Goal: Information Seeking & Learning: Learn about a topic

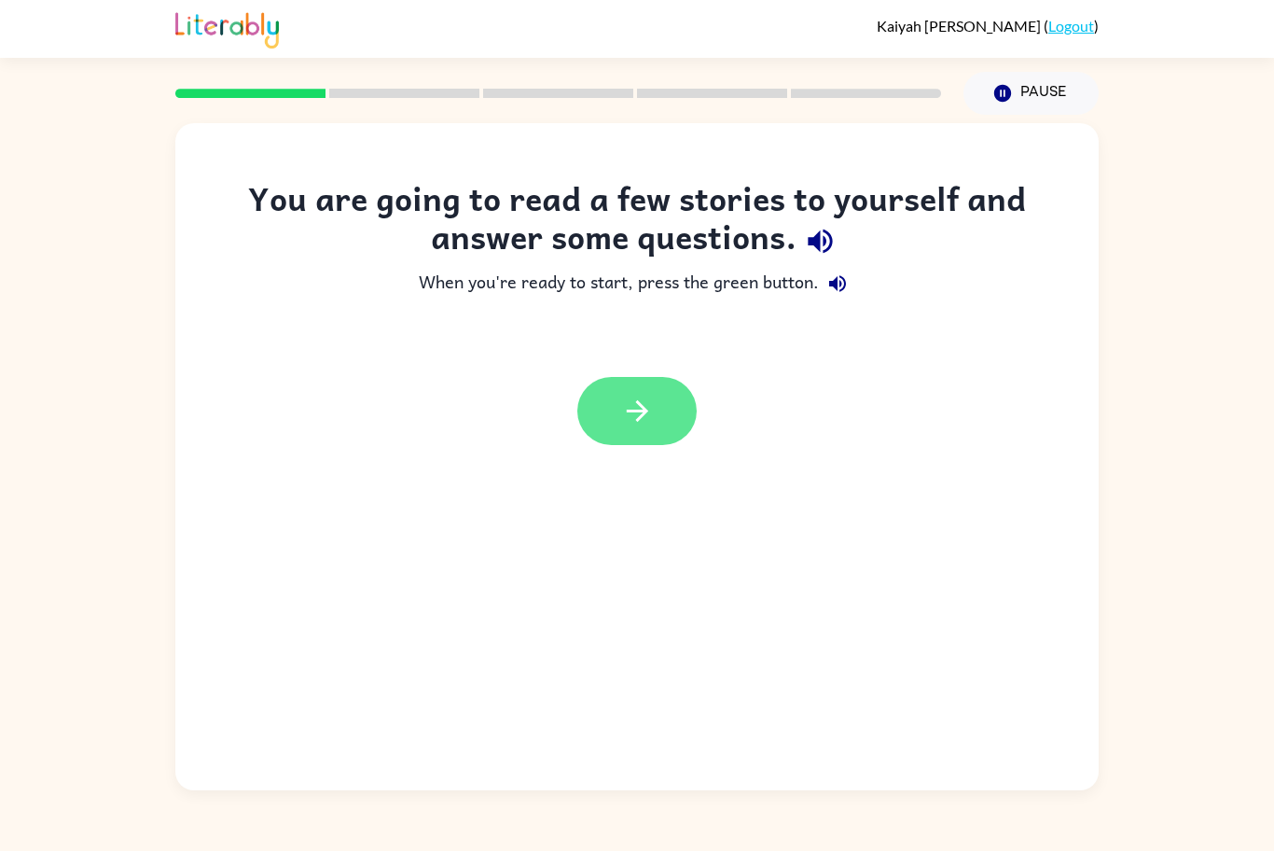
click at [627, 397] on icon "button" at bounding box center [637, 411] width 33 height 33
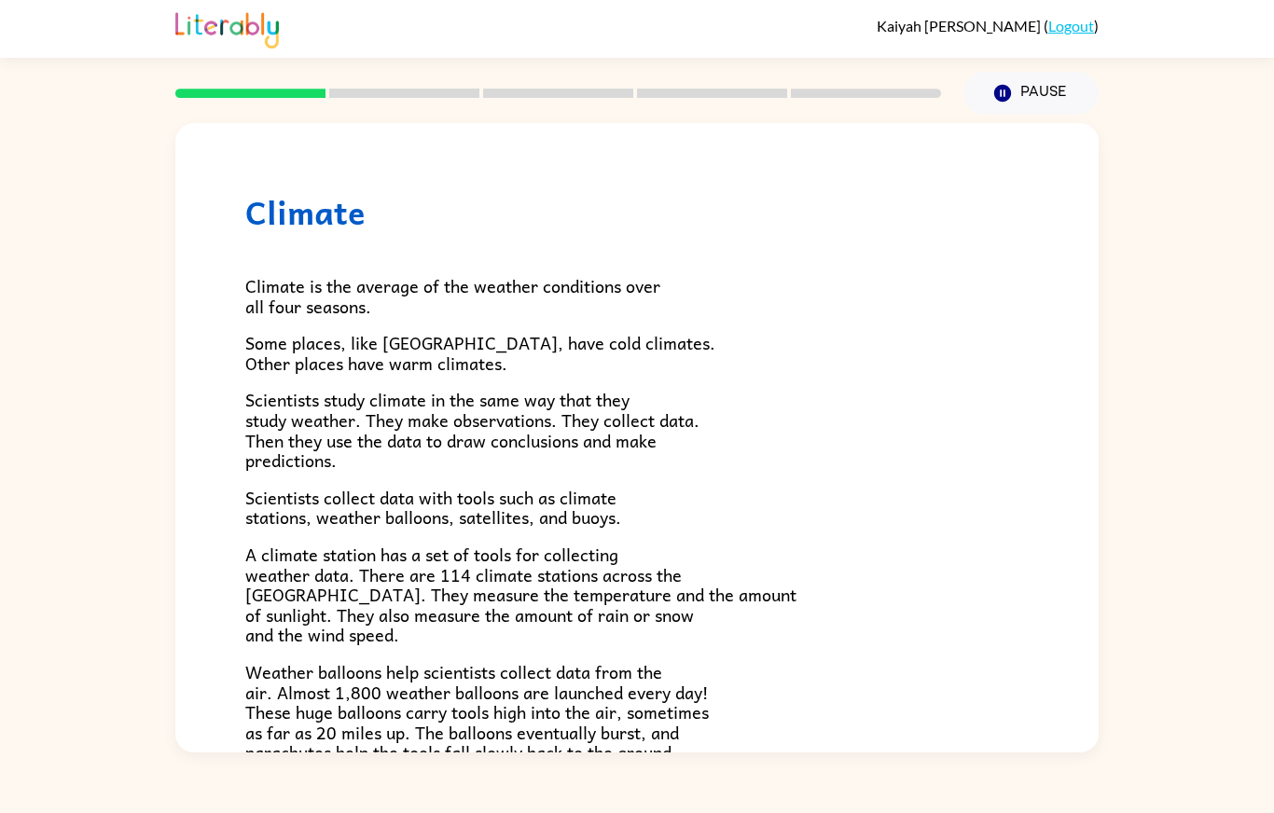
click at [659, 386] on span "Scientists study climate in the same way that they study weather. They make obs…" at bounding box center [472, 430] width 454 height 88
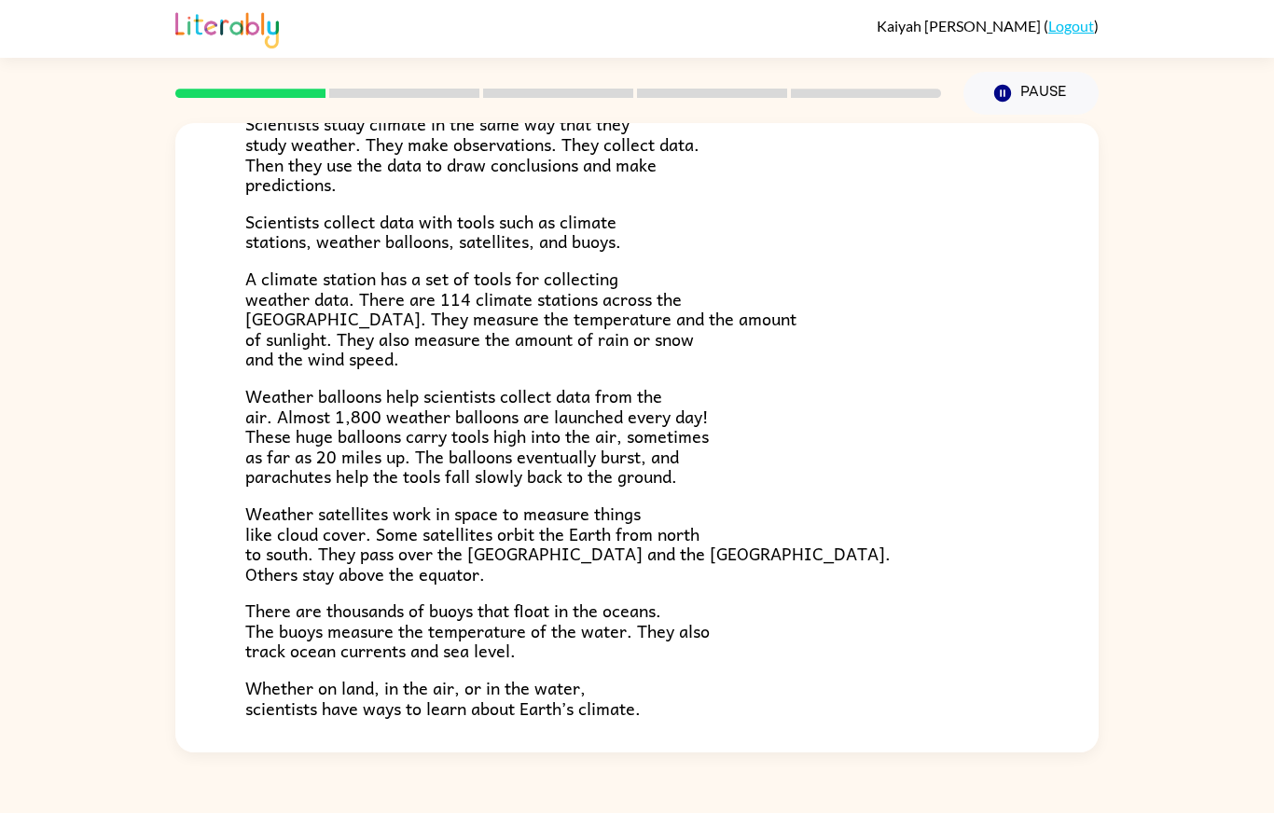
scroll to position [332, 0]
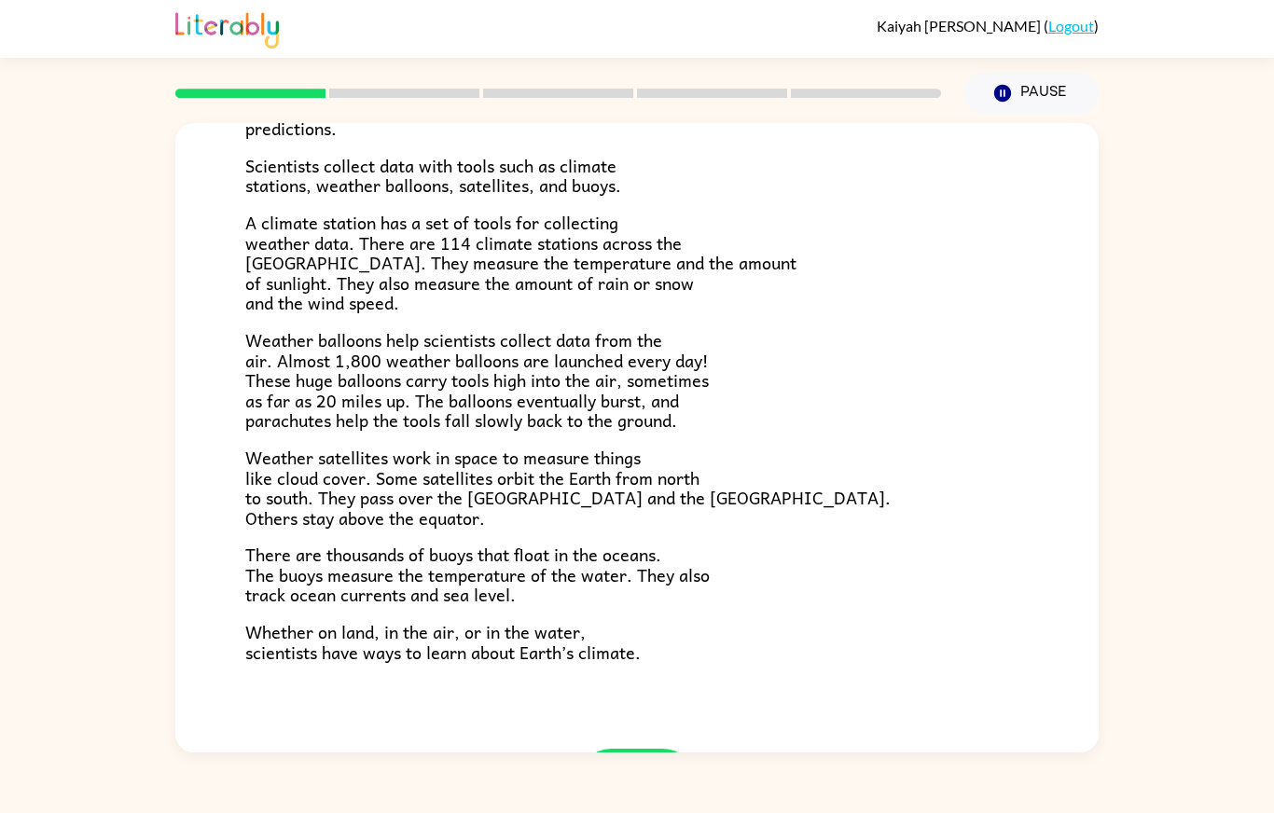
click at [634, 749] on button "button" at bounding box center [636, 783] width 119 height 68
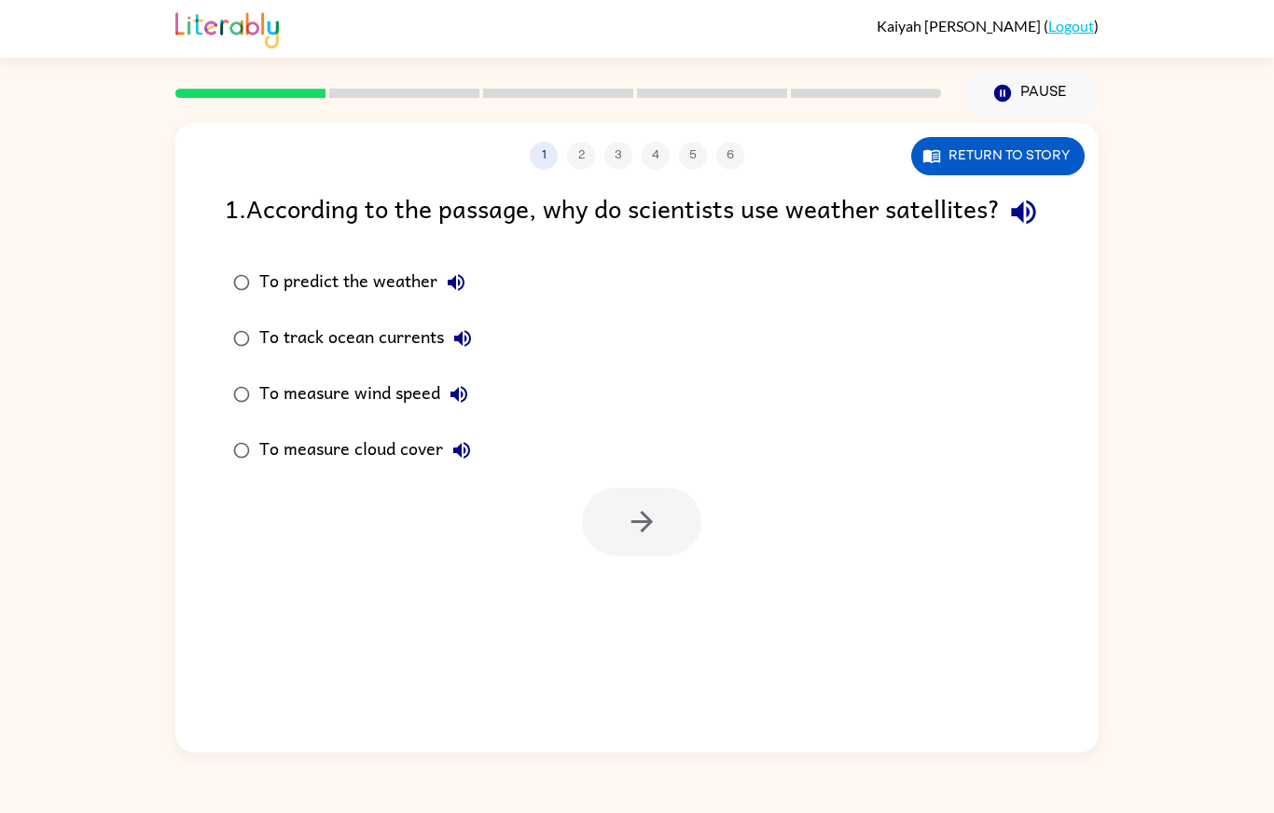
scroll to position [10, 0]
click at [349, 352] on div "To track ocean currents" at bounding box center [370, 338] width 222 height 37
click at [378, 301] on div "To predict the weather" at bounding box center [366, 282] width 215 height 37
click at [664, 556] on button "button" at bounding box center [641, 522] width 119 height 68
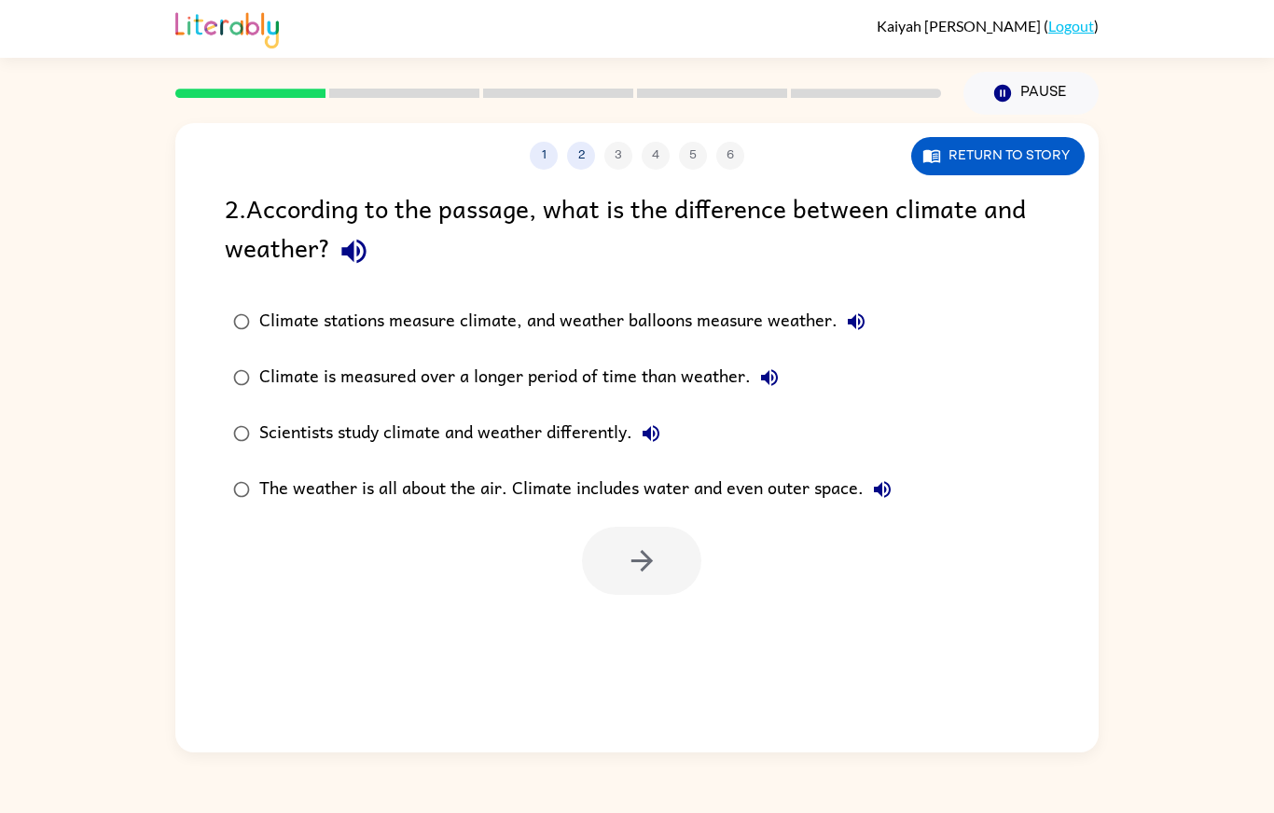
click at [679, 487] on div "The weather is all about the air. Climate includes water and even outer space." at bounding box center [580, 489] width 642 height 37
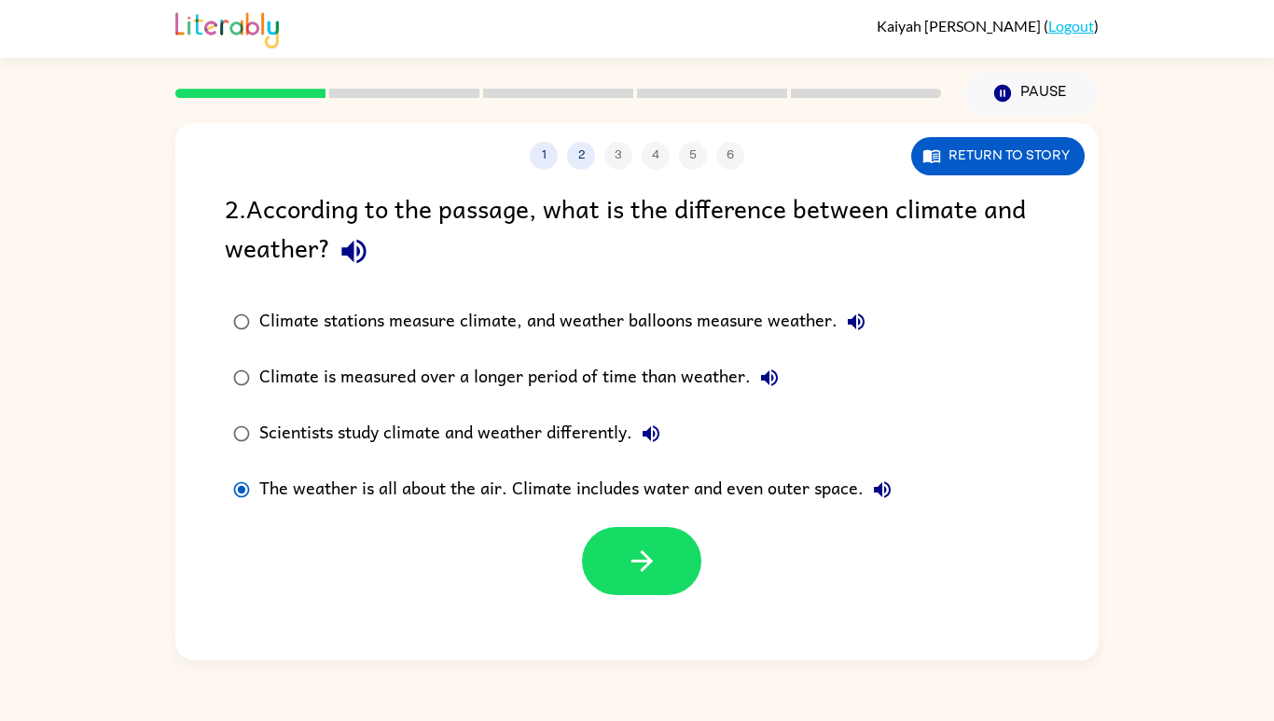
click at [588, 581] on div at bounding box center [641, 561] width 119 height 68
click at [610, 573] on button "button" at bounding box center [641, 561] width 119 height 68
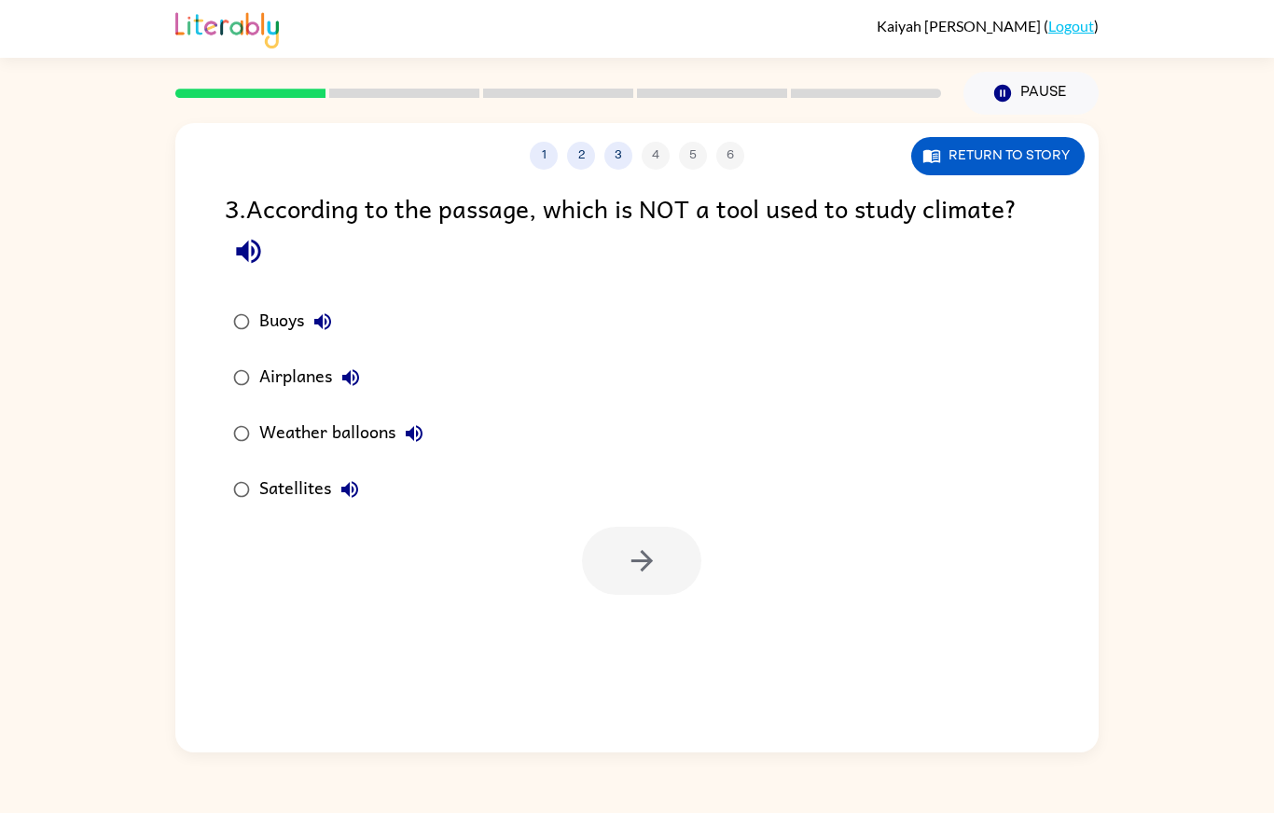
scroll to position [41, 0]
click at [284, 303] on div "Buoys" at bounding box center [300, 321] width 82 height 37
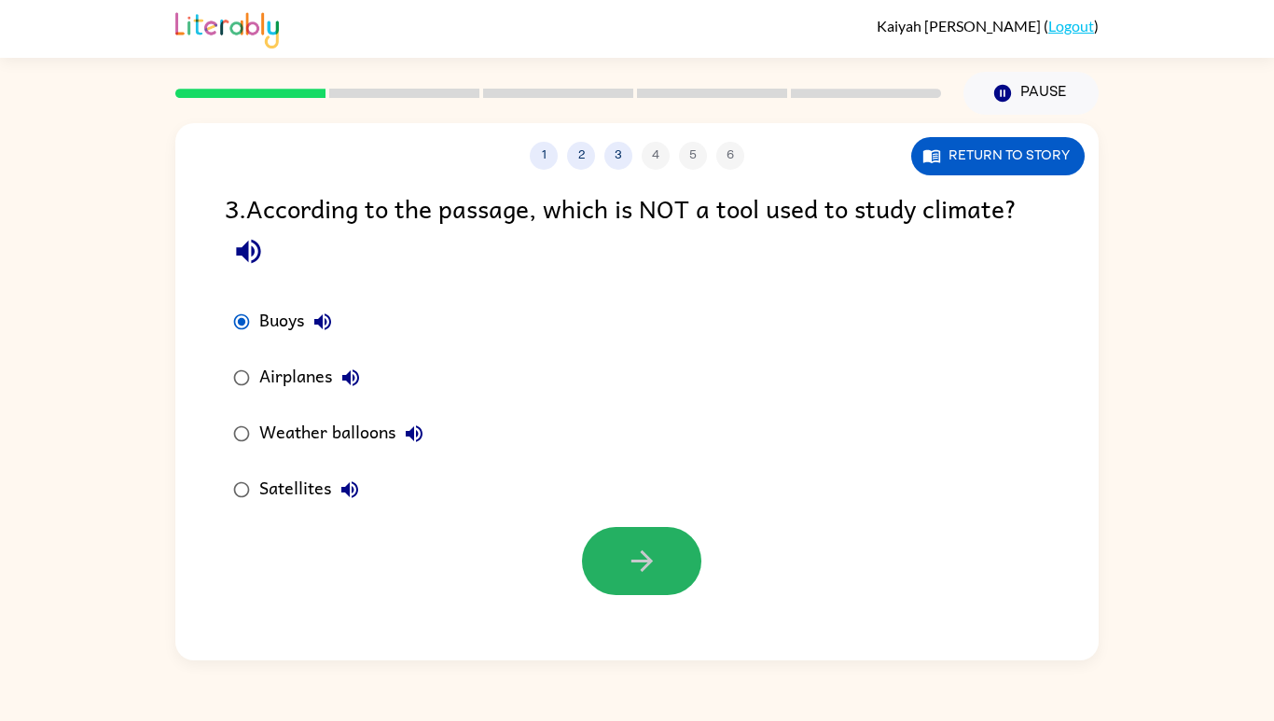
click at [621, 534] on button "button" at bounding box center [641, 561] width 119 height 68
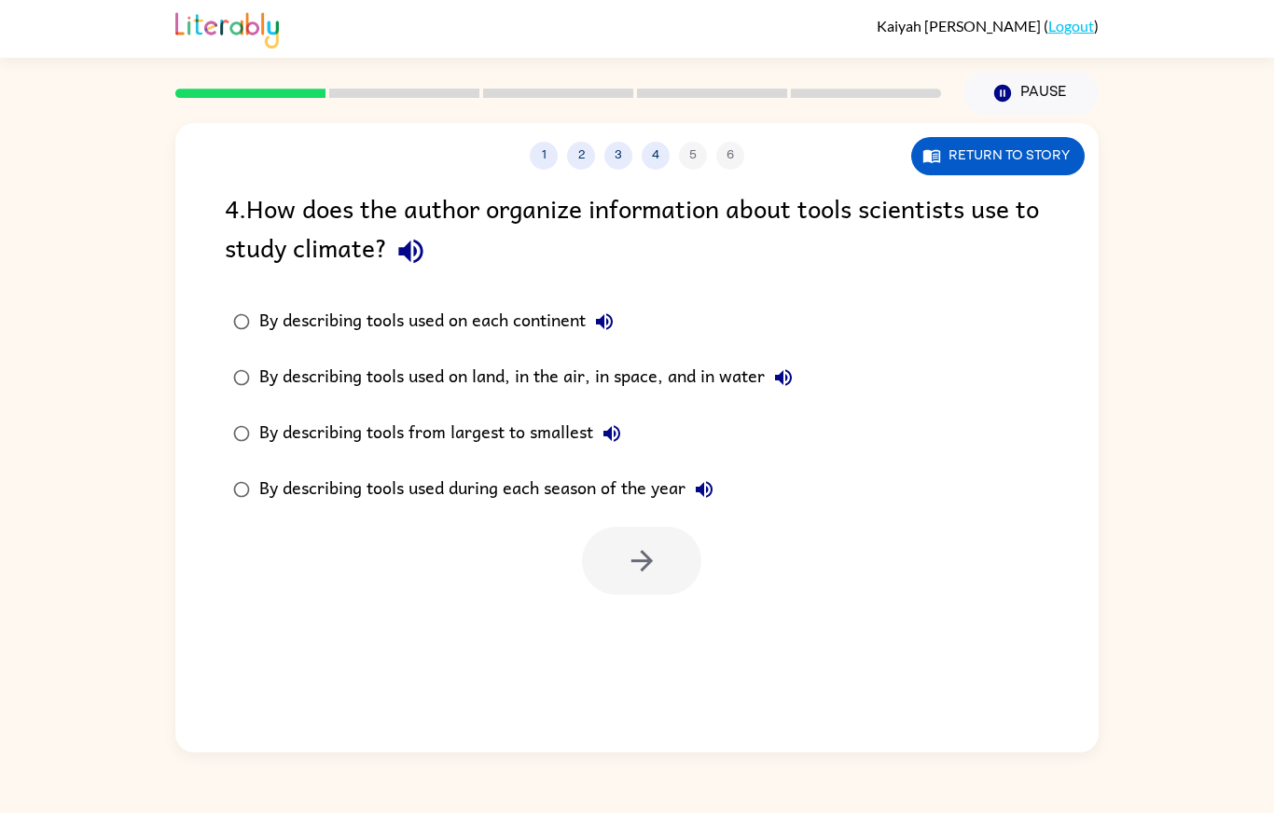
scroll to position [92, 0]
click at [401, 359] on div "By describing tools used on land, in the air, in space, and in water" at bounding box center [530, 377] width 543 height 37
click at [630, 527] on button "button" at bounding box center [641, 561] width 119 height 68
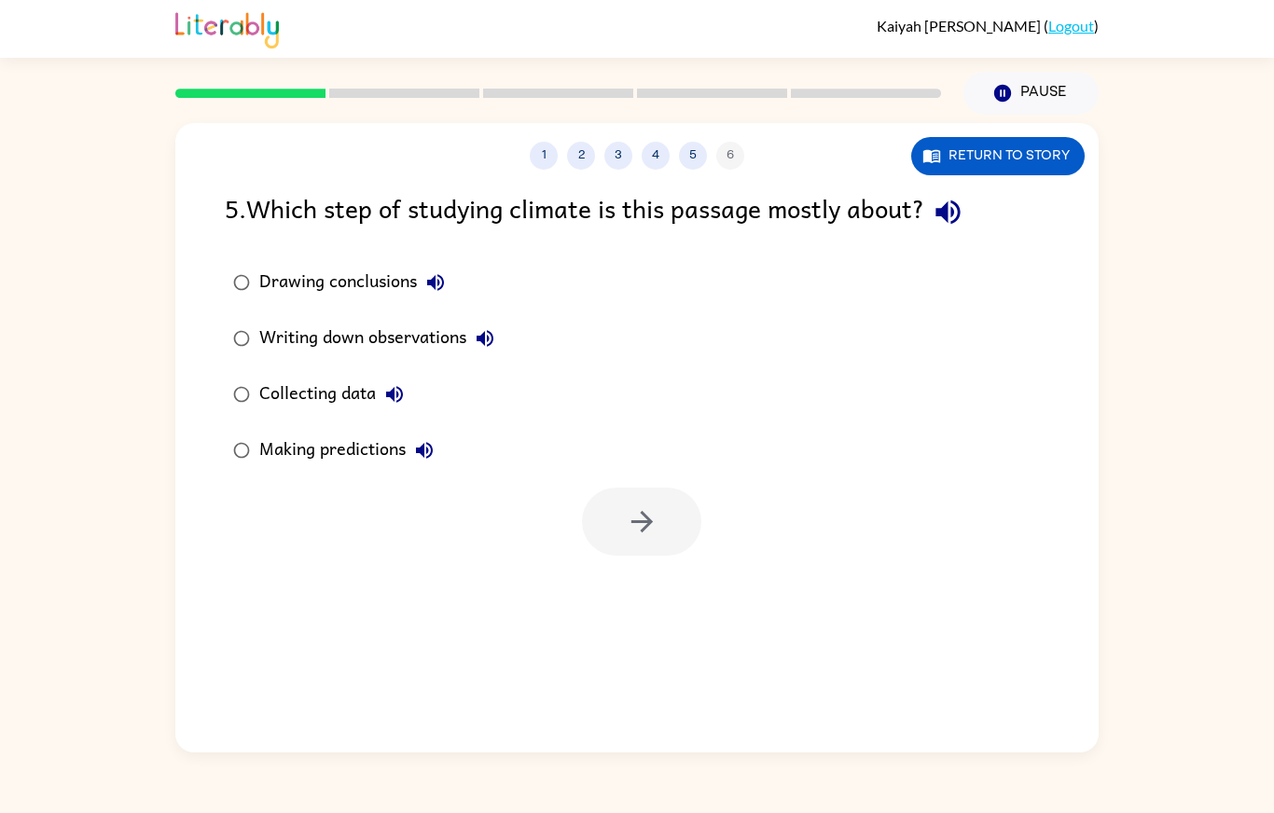
click at [656, 142] on button "4" at bounding box center [656, 156] width 28 height 28
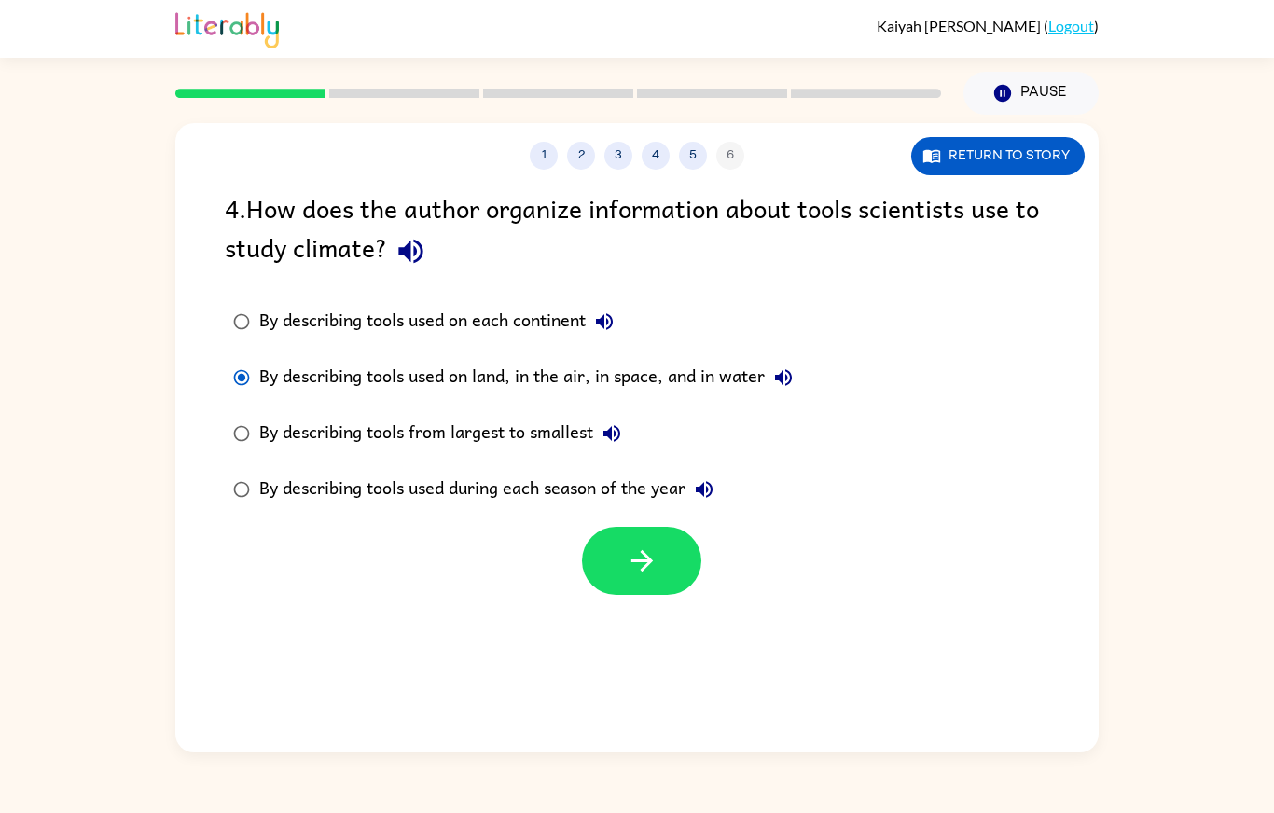
click at [646, 550] on icon "button" at bounding box center [641, 560] width 21 height 21
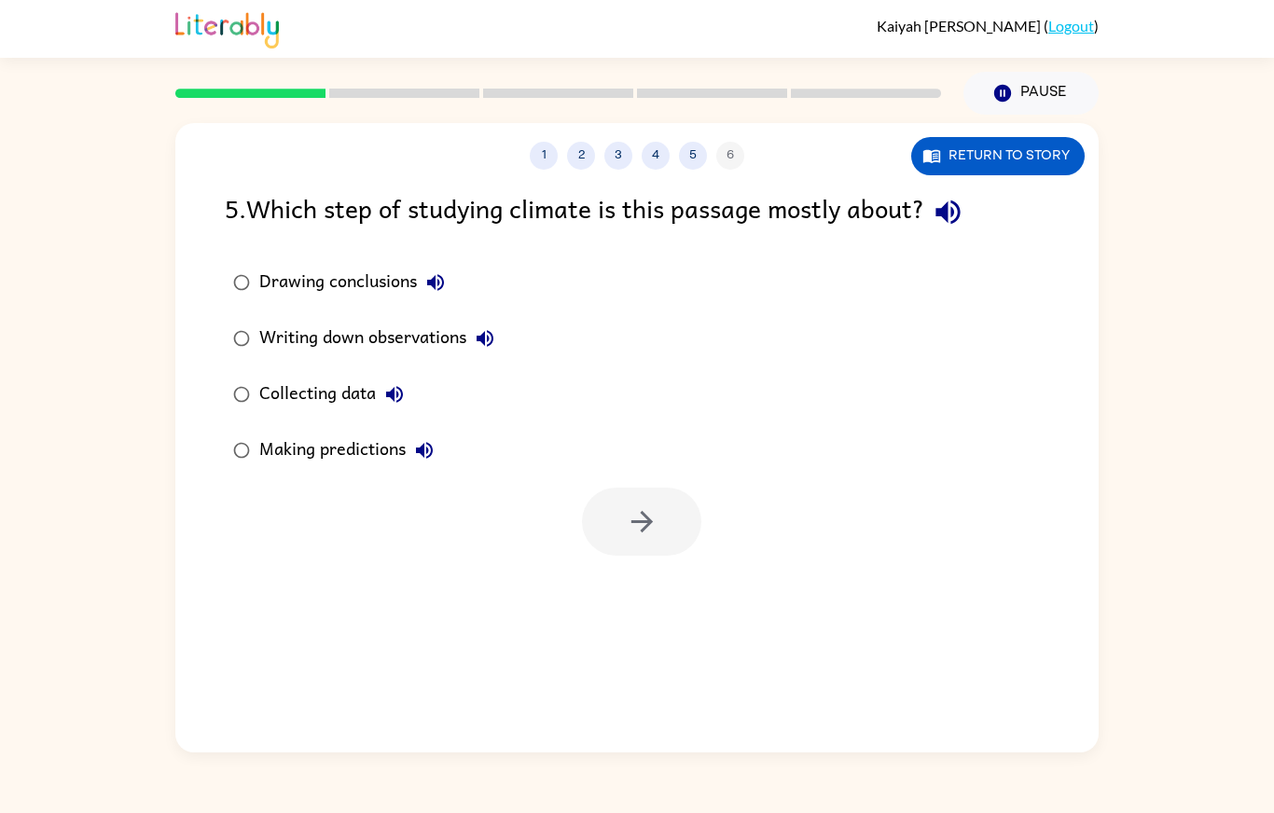
scroll to position [26, 0]
click at [616, 490] on button "button" at bounding box center [641, 522] width 119 height 68
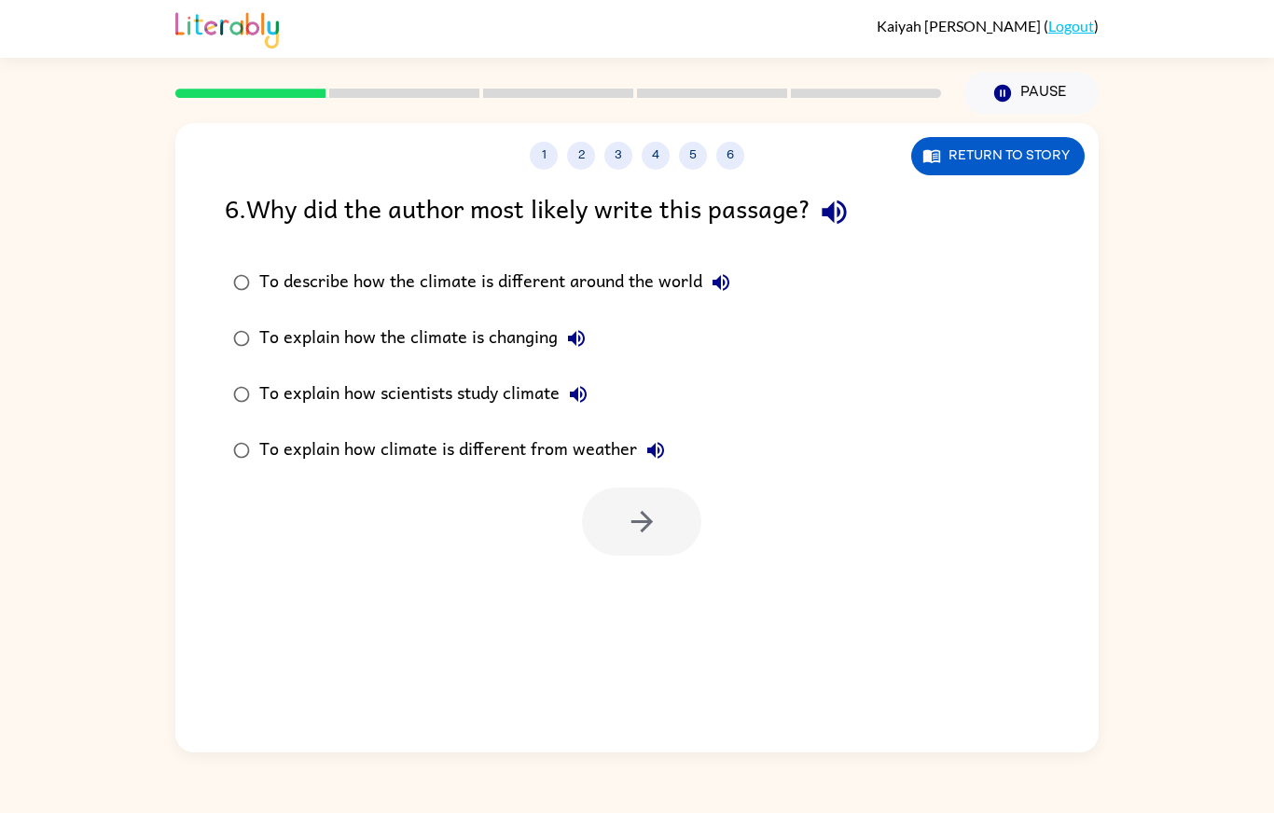
click at [682, 264] on div "To describe how the climate is different around the world" at bounding box center [499, 282] width 480 height 37
click at [640, 523] on button "button" at bounding box center [641, 522] width 119 height 68
click at [651, 533] on div "1 2 3 4 5 6 Return to story 6 . Why did the author most likely write this passa…" at bounding box center [636, 438] width 923 height 630
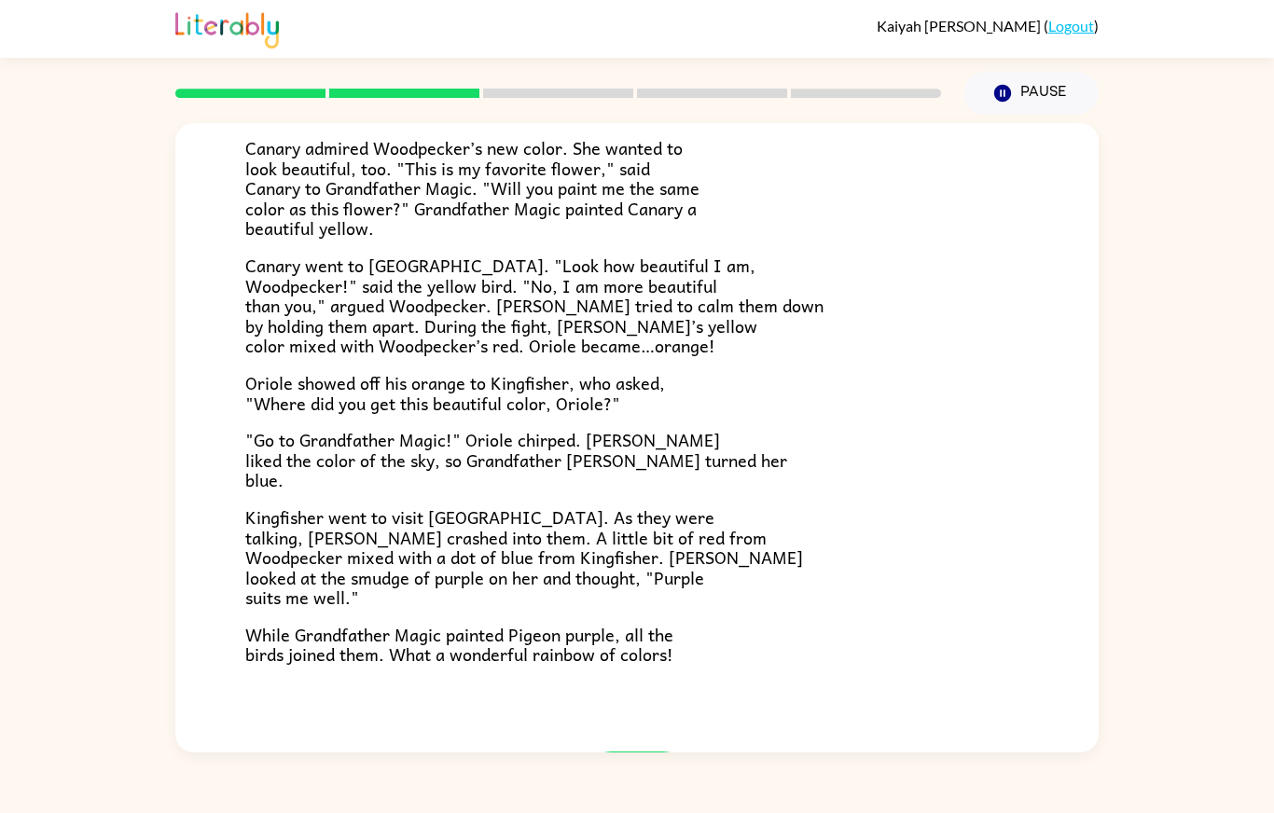
scroll to position [292, 0]
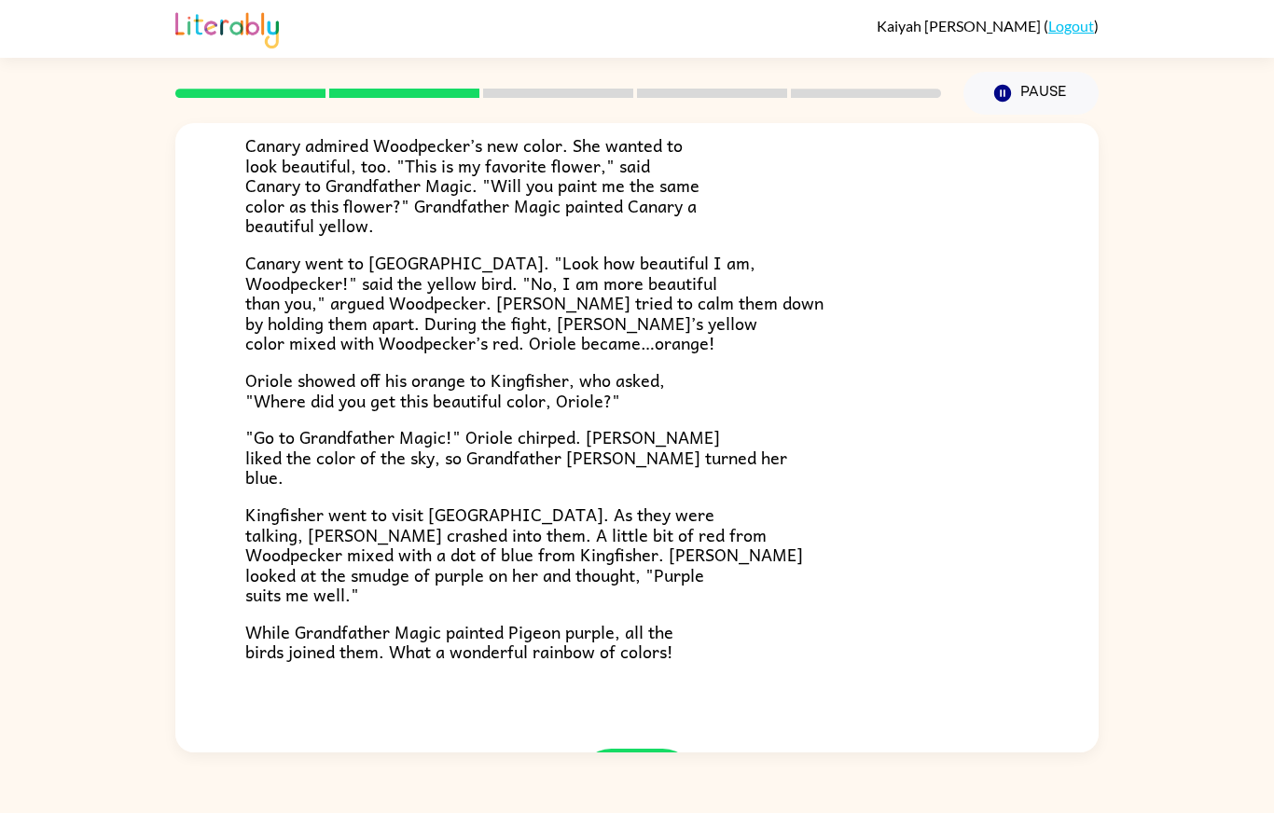
click at [620, 749] on button "button" at bounding box center [636, 783] width 119 height 68
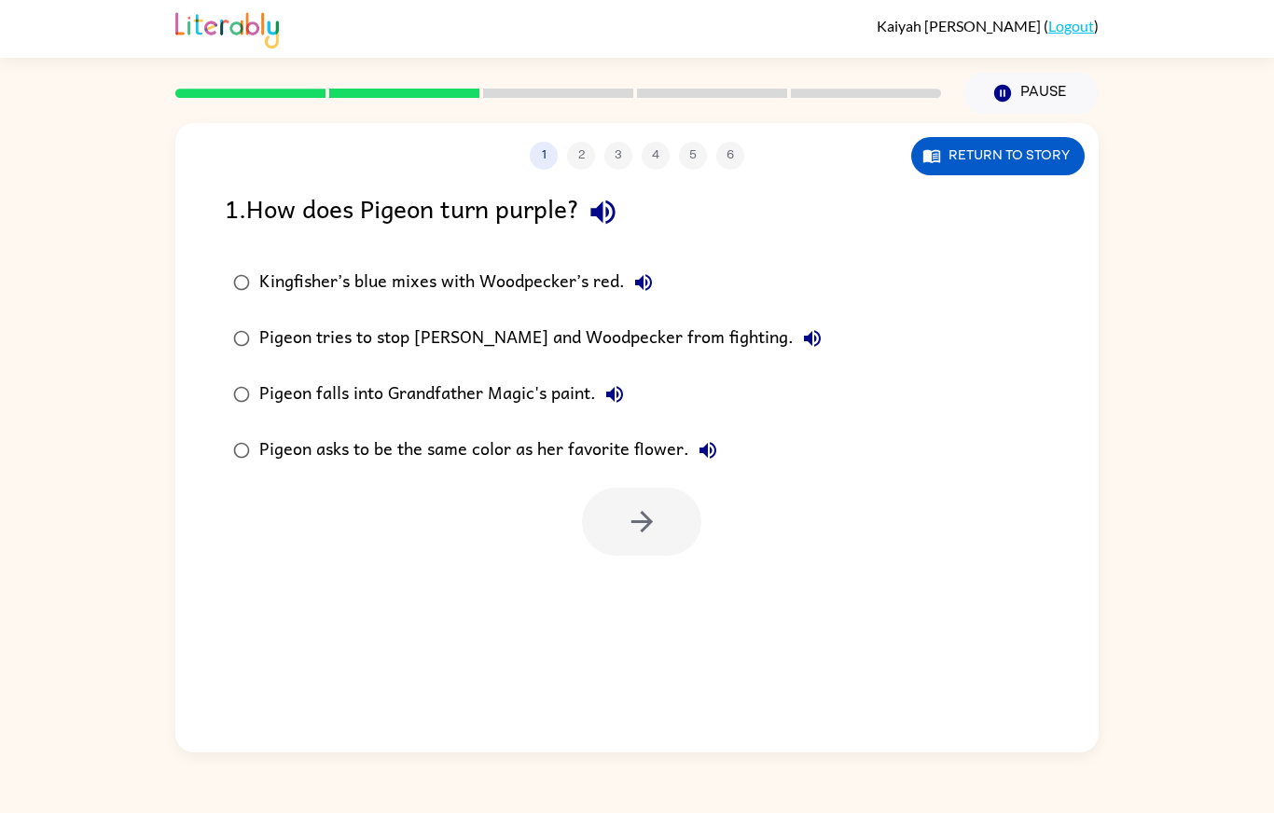
scroll to position [0, 0]
click at [589, 423] on label "Pigeon asks to be the same color as her favorite flower." at bounding box center [528, 451] width 626 height 56
click at [599, 376] on button "Pigeon falls into Grandfather Magic's paint." at bounding box center [614, 394] width 37 height 37
click at [558, 376] on div "Pigeon falls into Grandfather Magic's paint." at bounding box center [446, 394] width 374 height 37
click at [645, 506] on icon "button" at bounding box center [642, 522] width 33 height 33
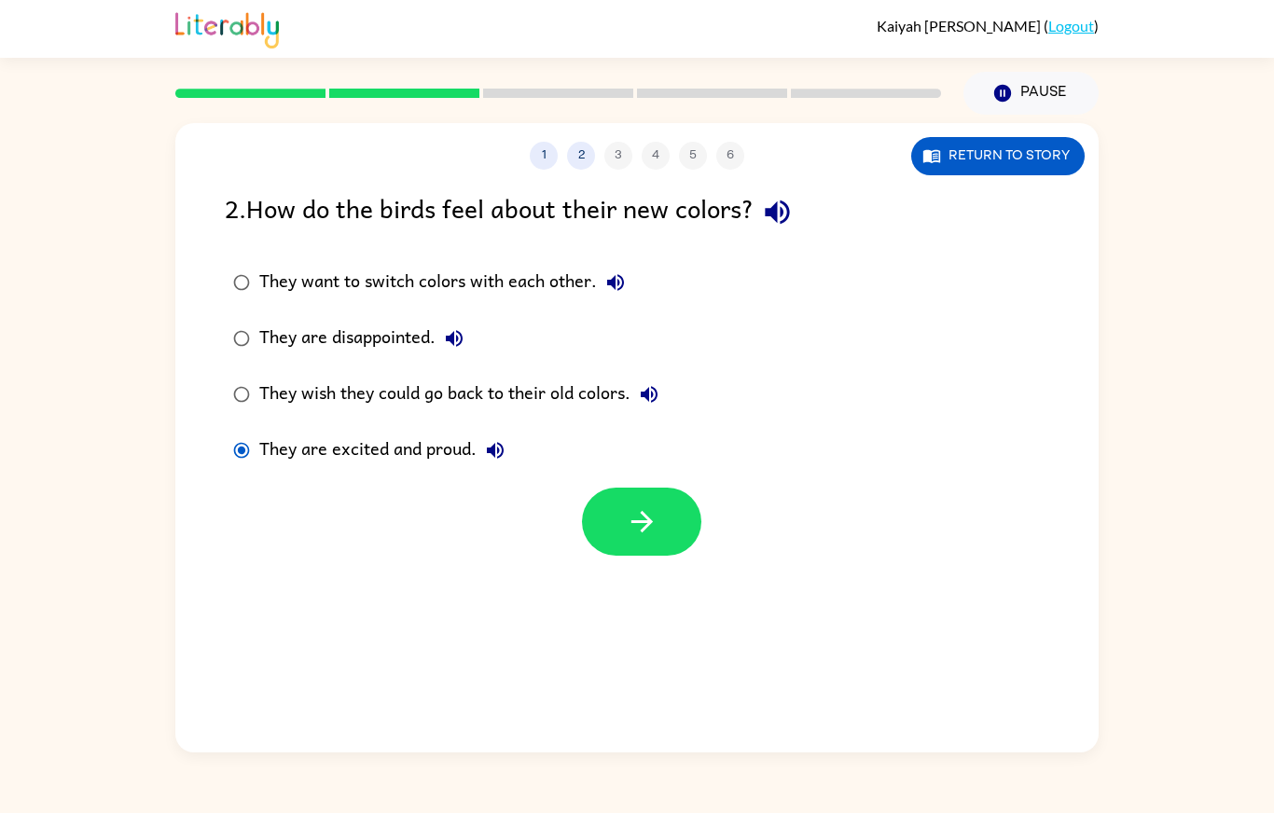
click at [635, 506] on icon "button" at bounding box center [642, 522] width 33 height 33
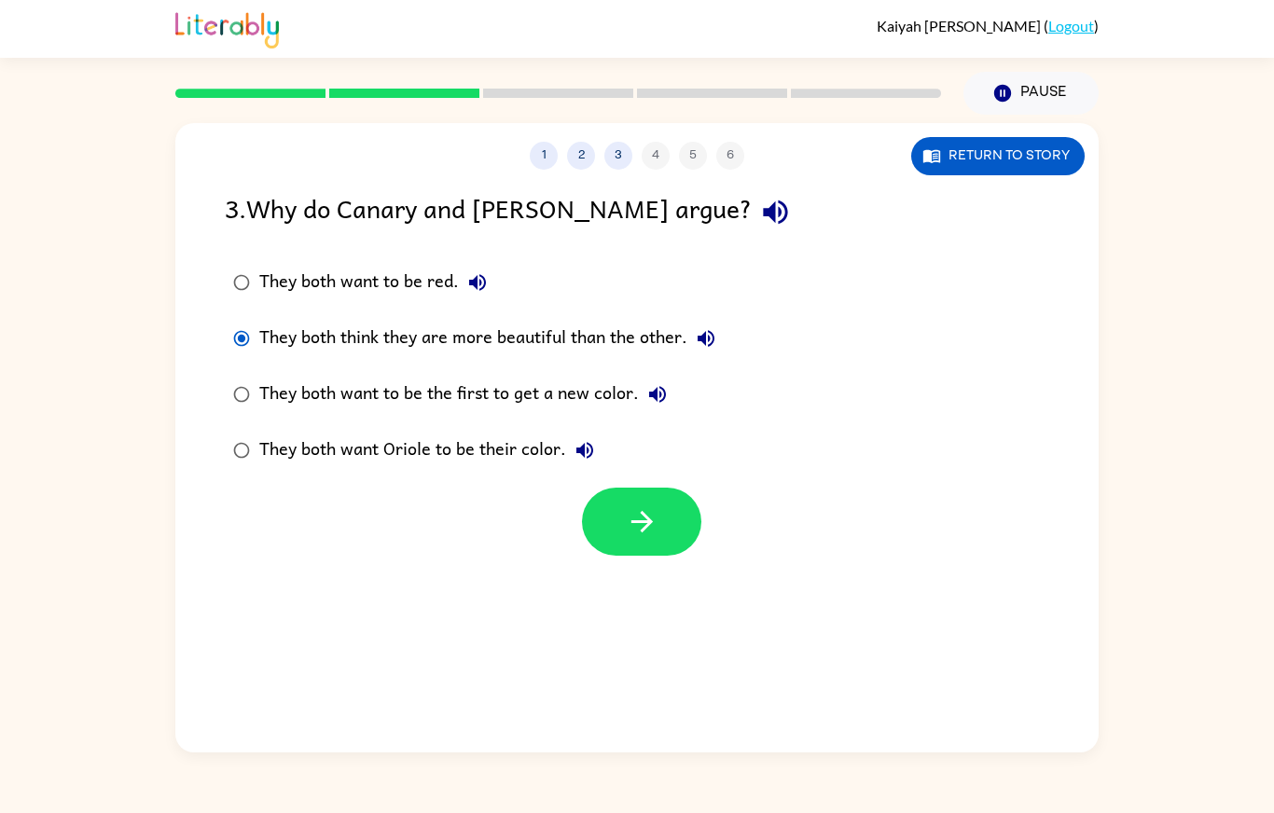
scroll to position [82, 0]
click at [598, 488] on button "button" at bounding box center [641, 522] width 119 height 68
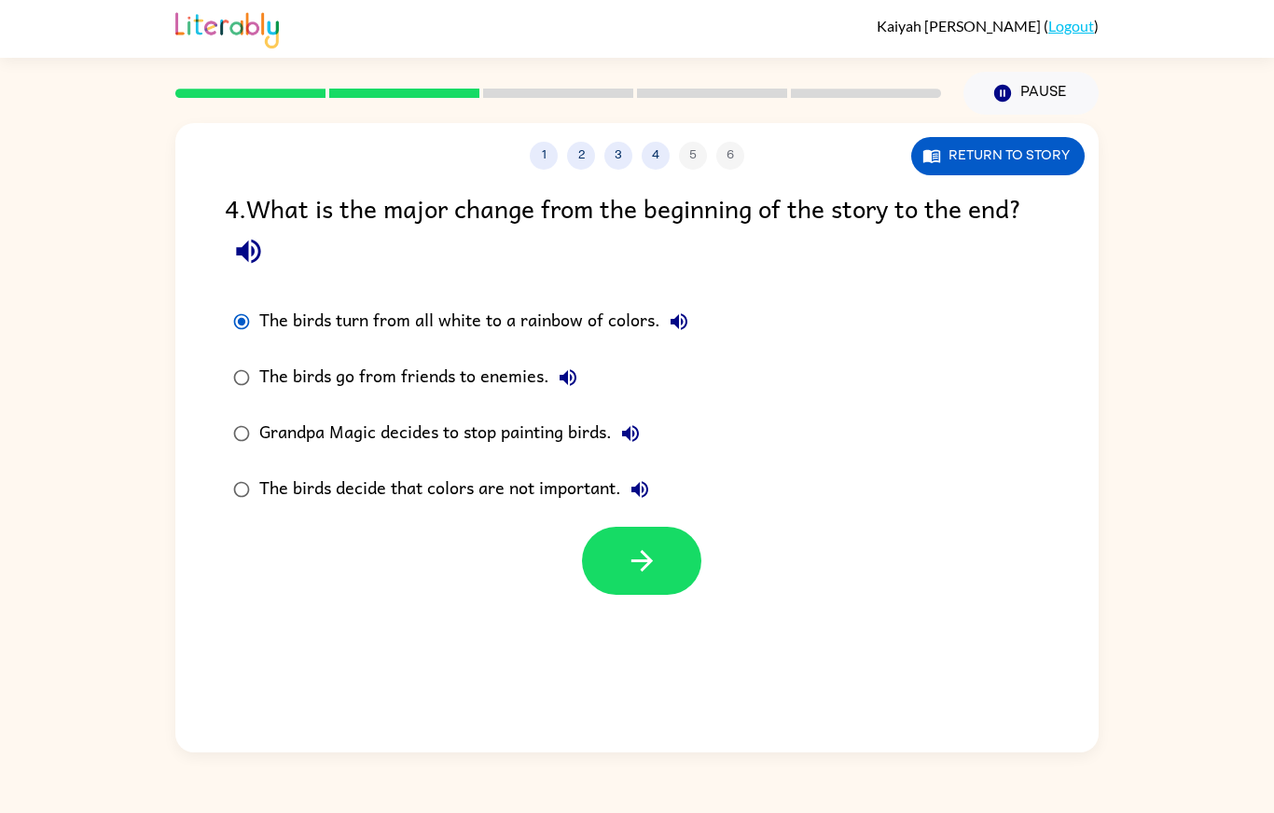
click at [617, 527] on button "button" at bounding box center [641, 561] width 119 height 68
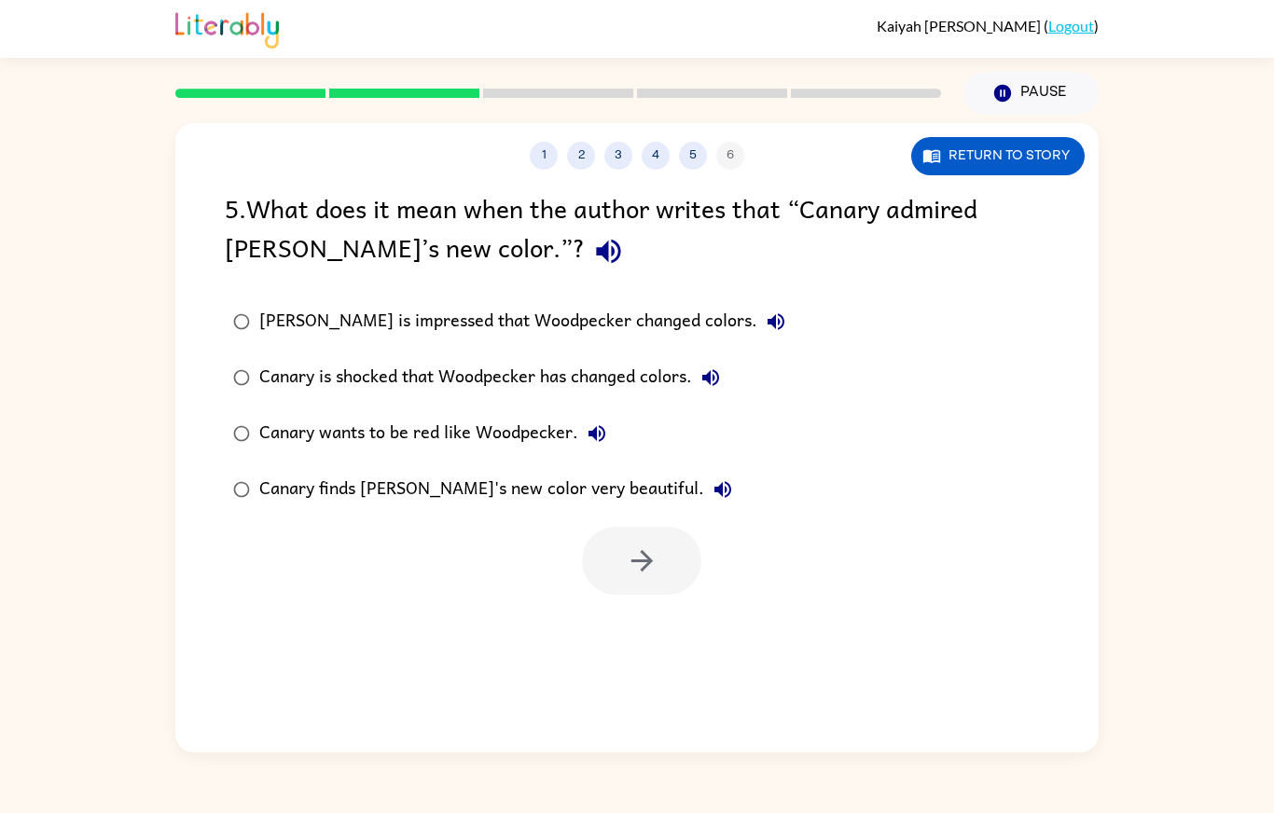
click at [291, 471] on div "Canary finds [PERSON_NAME]'s new color very beautiful." at bounding box center [500, 489] width 482 height 37
click at [626, 527] on button "button" at bounding box center [641, 561] width 119 height 68
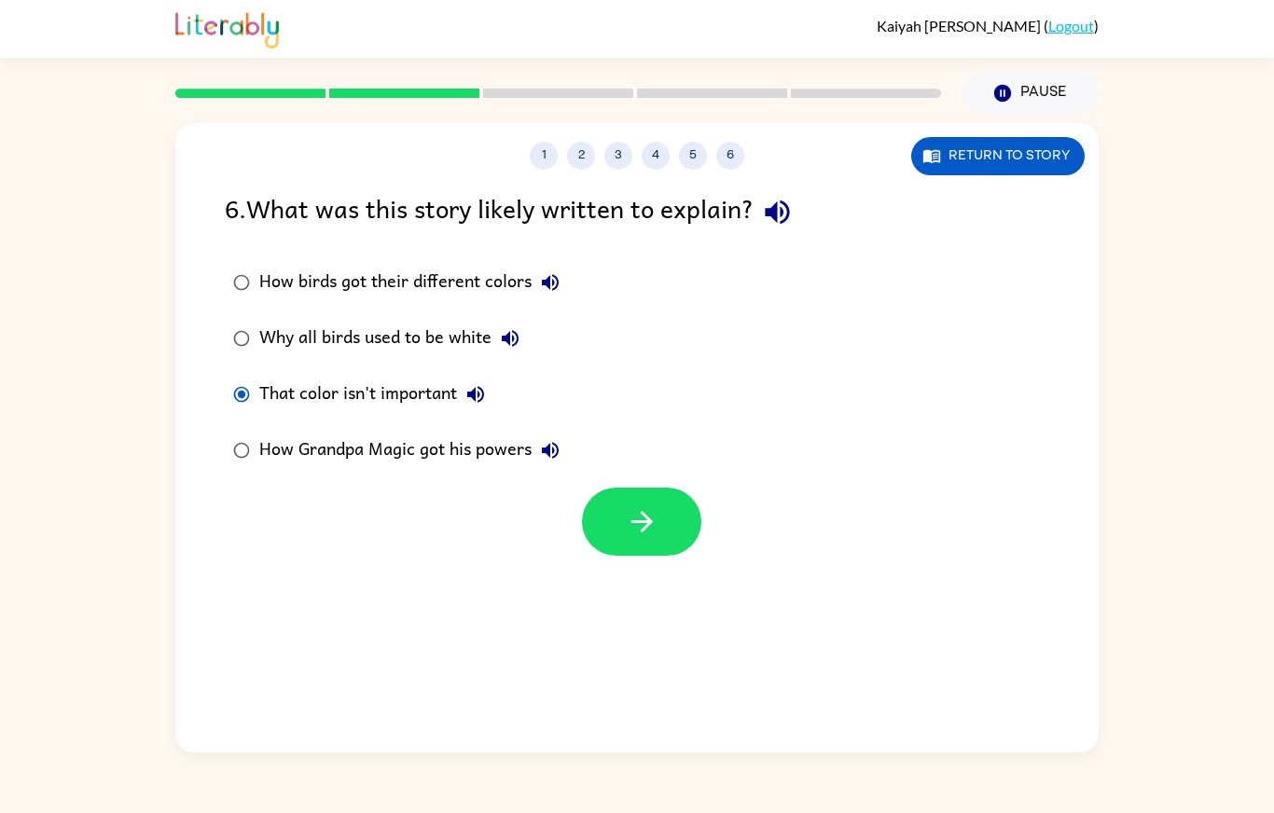
scroll to position [86, 0]
click at [628, 488] on button "button" at bounding box center [641, 522] width 119 height 68
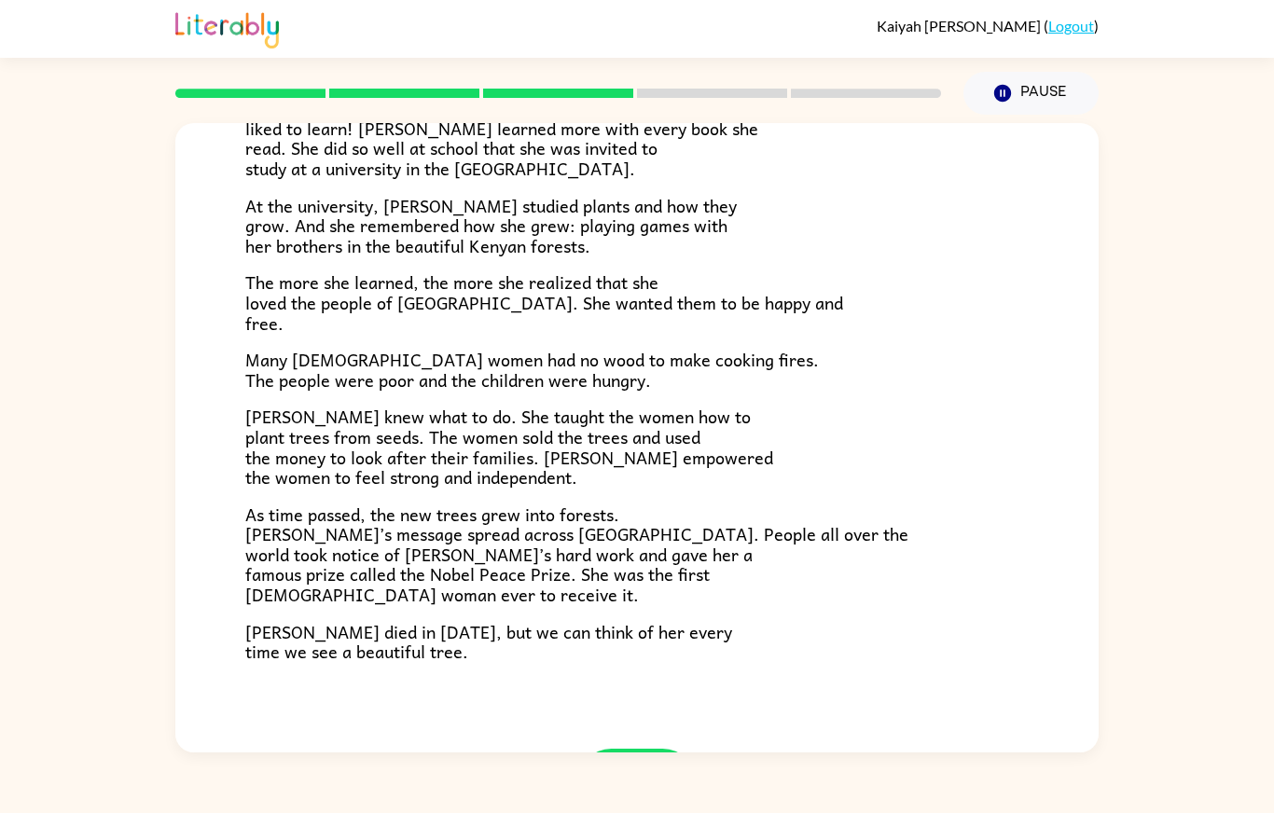
scroll to position [92, 0]
click at [666, 749] on button "button" at bounding box center [636, 783] width 119 height 68
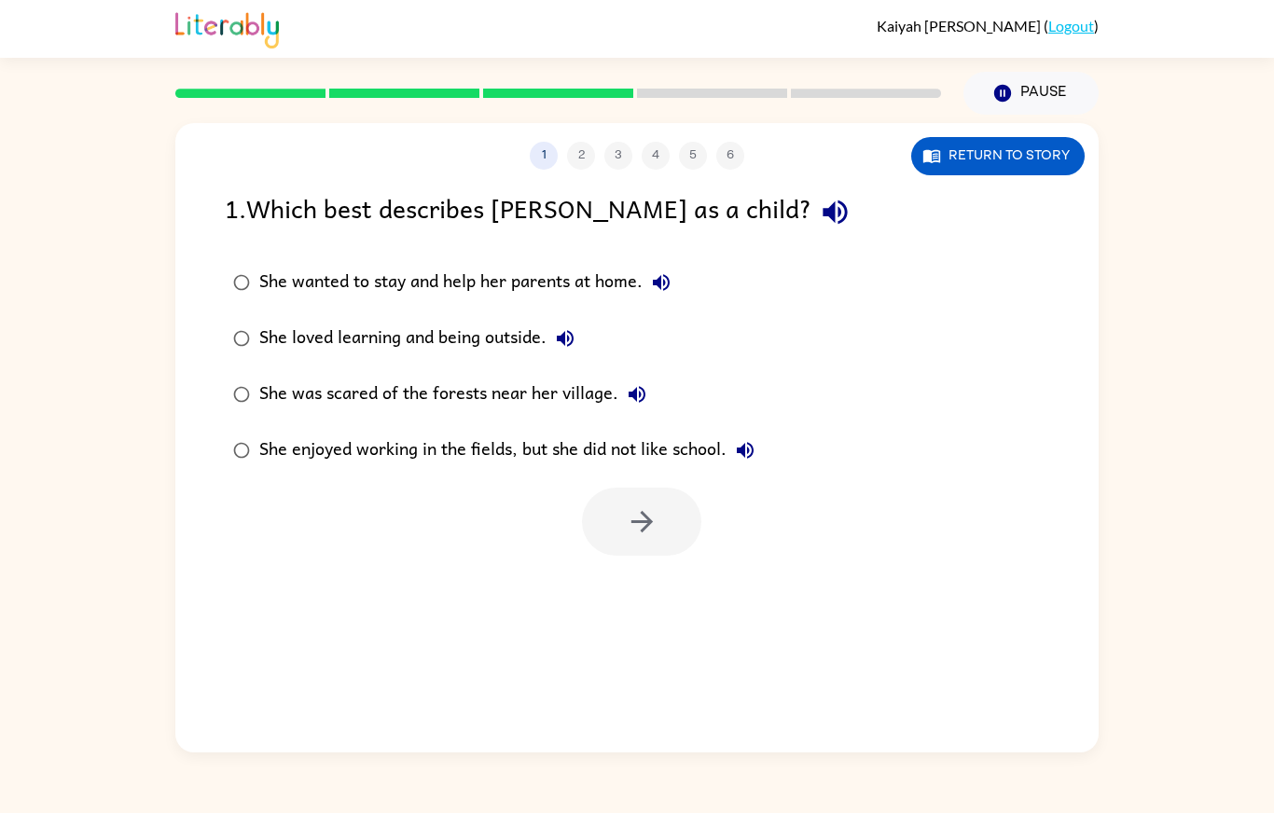
scroll to position [79, 0]
click at [1141, 528] on div "1 2 3 4 5 6 Return to story 1 . Which best describes [PERSON_NAME] as a child? …" at bounding box center [637, 434] width 1274 height 638
click at [650, 264] on button "She wanted to stay and help her parents at home." at bounding box center [661, 282] width 37 height 37
click at [793, 741] on div "1 2 3 4 5 6 Return to story 1 . Which best describes [PERSON_NAME] as a child? …" at bounding box center [636, 438] width 923 height 630
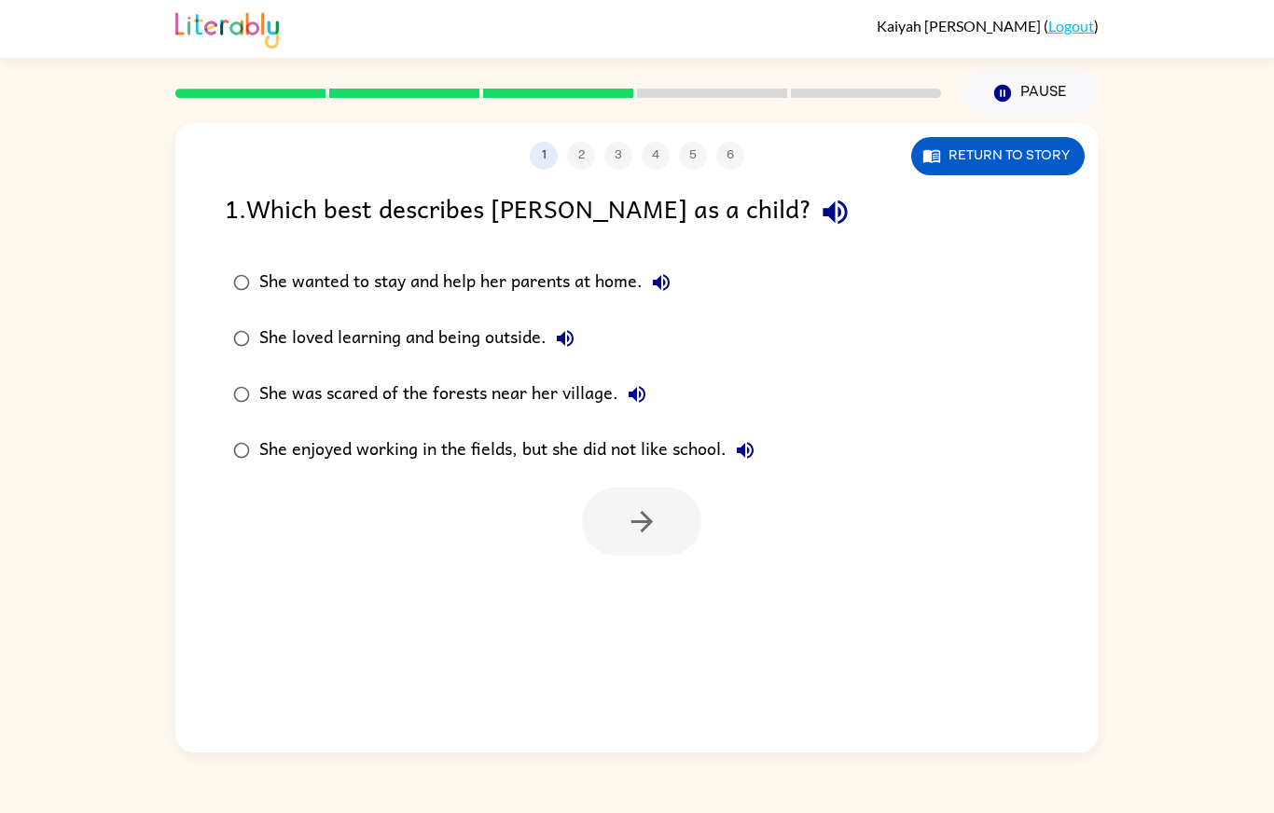
click at [613, 264] on div "She wanted to stay and help her parents at home." at bounding box center [469, 282] width 421 height 37
click at [652, 488] on button "button" at bounding box center [641, 522] width 119 height 68
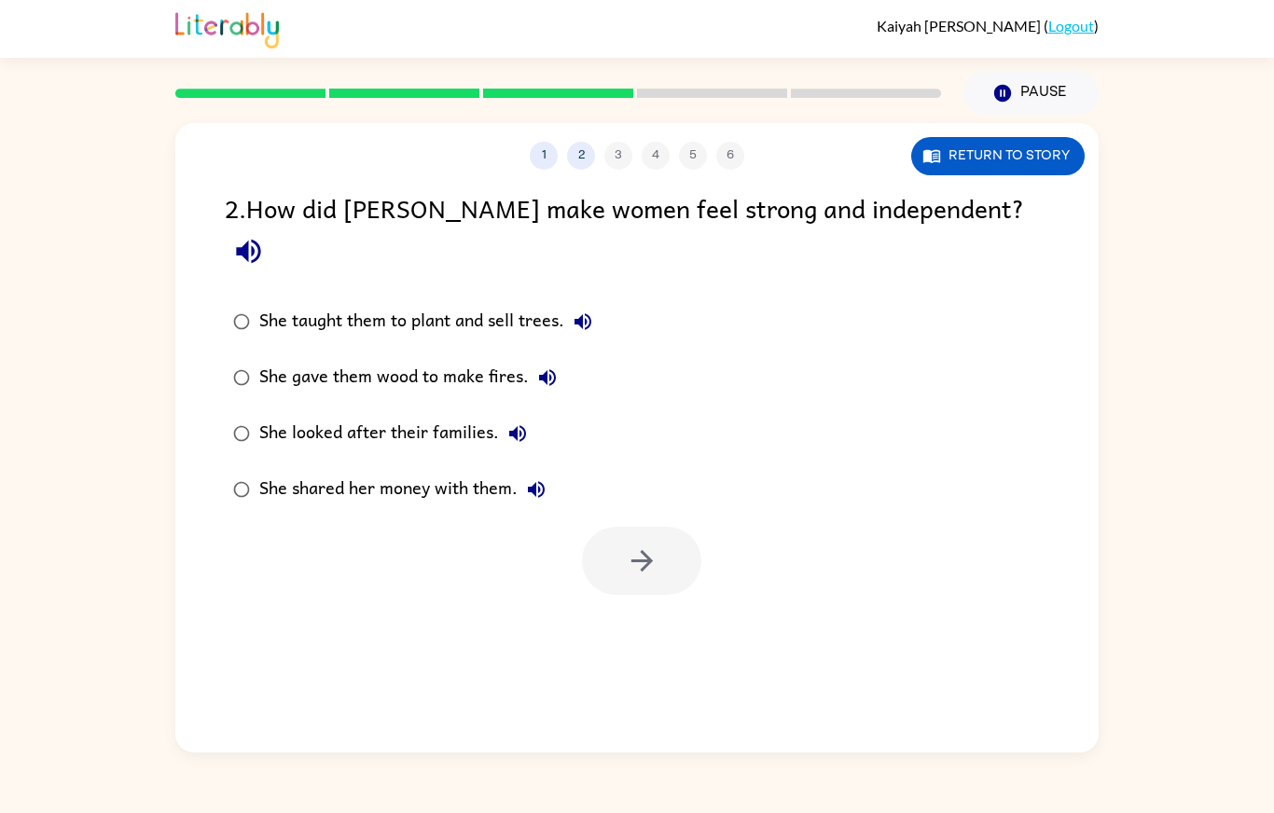
click at [499, 415] on button "She looked after their families." at bounding box center [517, 433] width 37 height 37
click at [598, 527] on button "button" at bounding box center [641, 561] width 119 height 68
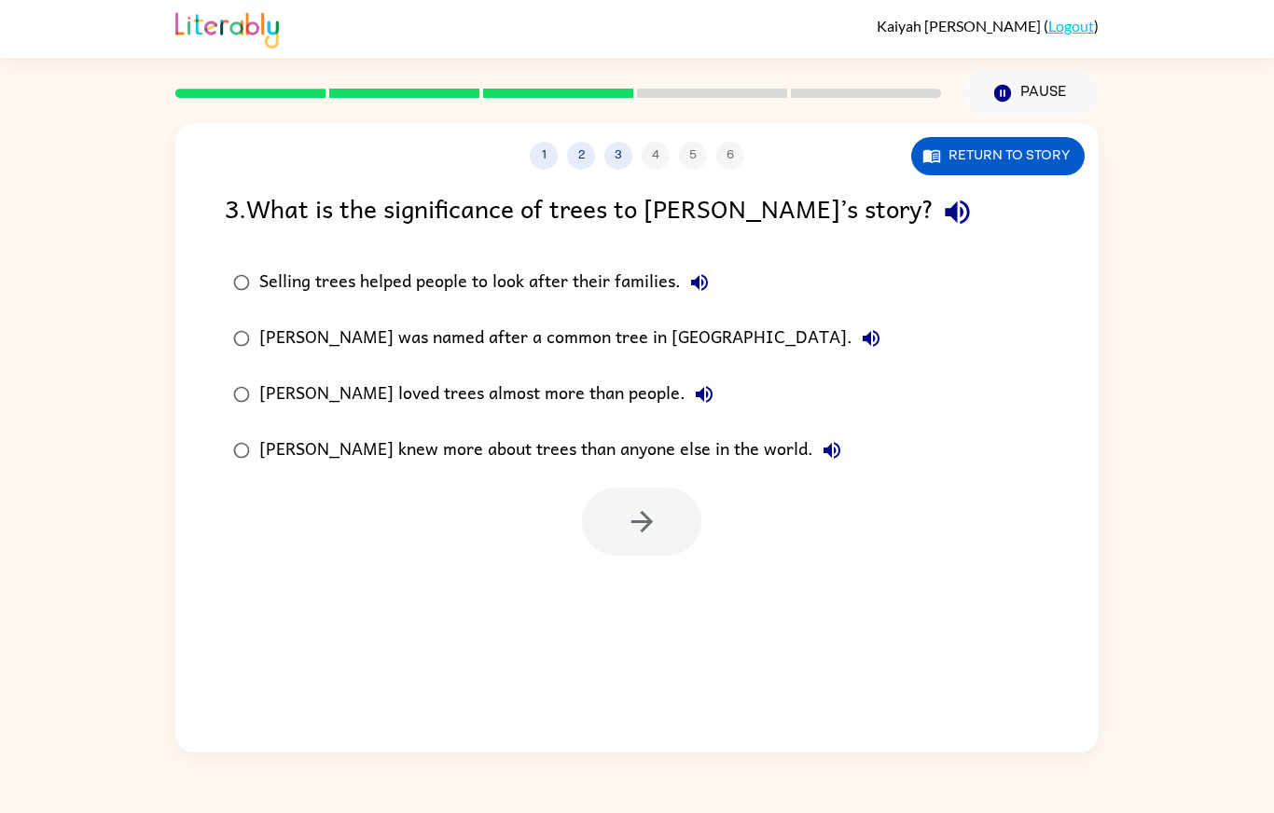
click at [585, 311] on label "[PERSON_NAME] was named after a common tree in [GEOGRAPHIC_DATA]." at bounding box center [557, 339] width 685 height 56
click at [640, 320] on div "[PERSON_NAME] was named after a common tree in [GEOGRAPHIC_DATA]." at bounding box center [574, 338] width 631 height 37
click at [660, 488] on button "button" at bounding box center [641, 522] width 119 height 68
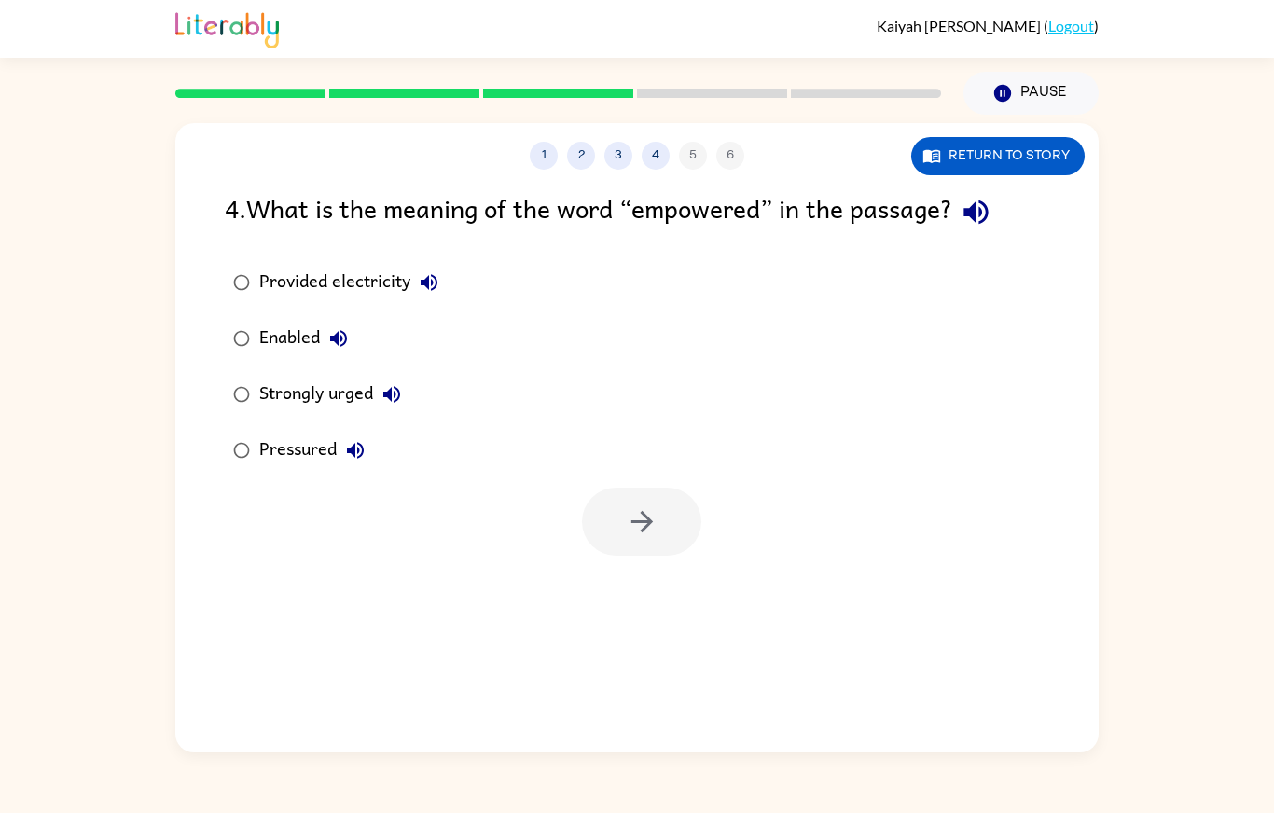
click at [322, 320] on button "Enabled" at bounding box center [338, 338] width 37 height 37
click at [298, 320] on div "Enabled" at bounding box center [308, 338] width 98 height 37
click at [628, 488] on button "button" at bounding box center [641, 522] width 119 height 68
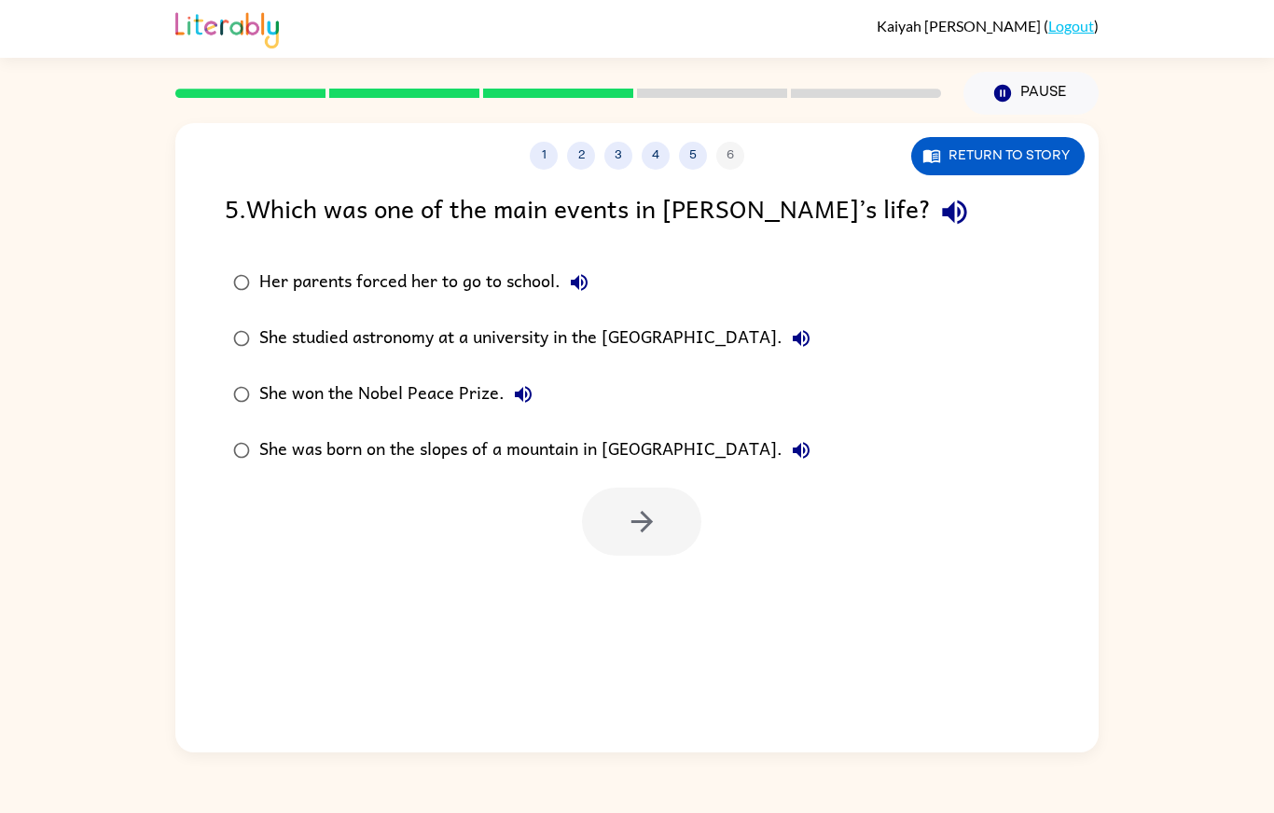
click at [460, 376] on div "She won the Nobel Peace Prize." at bounding box center [400, 394] width 283 height 37
click at [648, 488] on button "button" at bounding box center [641, 522] width 119 height 68
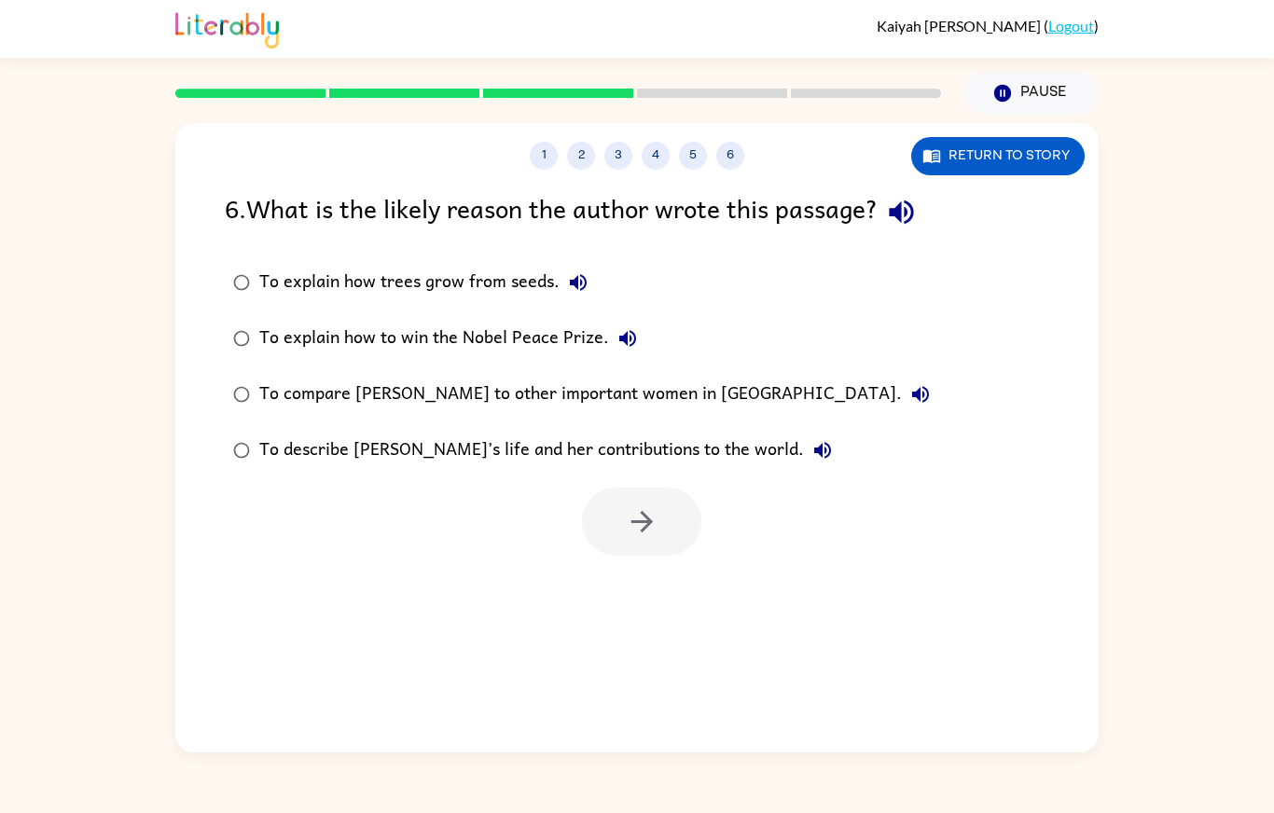
click at [500, 264] on div "To explain how trees grow from seeds." at bounding box center [428, 282] width 338 height 37
click at [652, 506] on icon "button" at bounding box center [642, 522] width 33 height 33
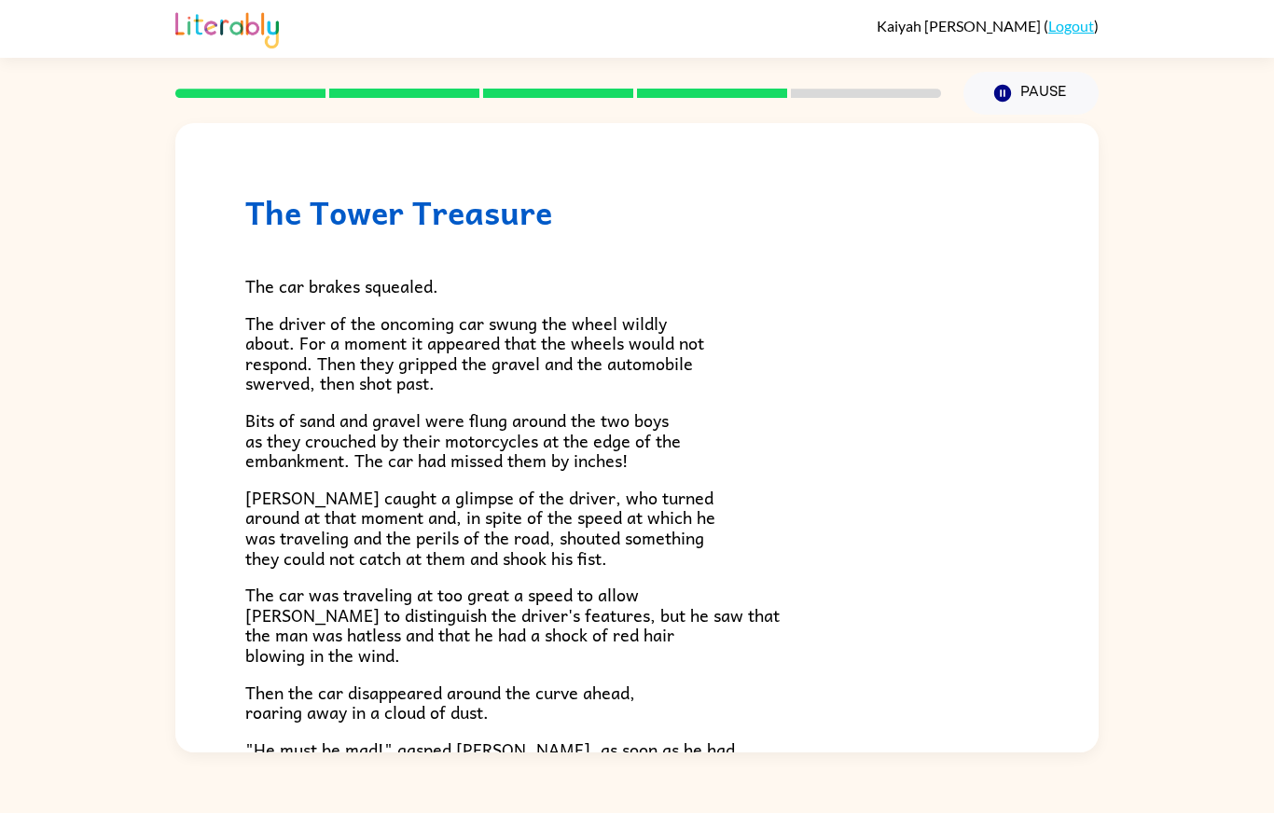
scroll to position [328, 0]
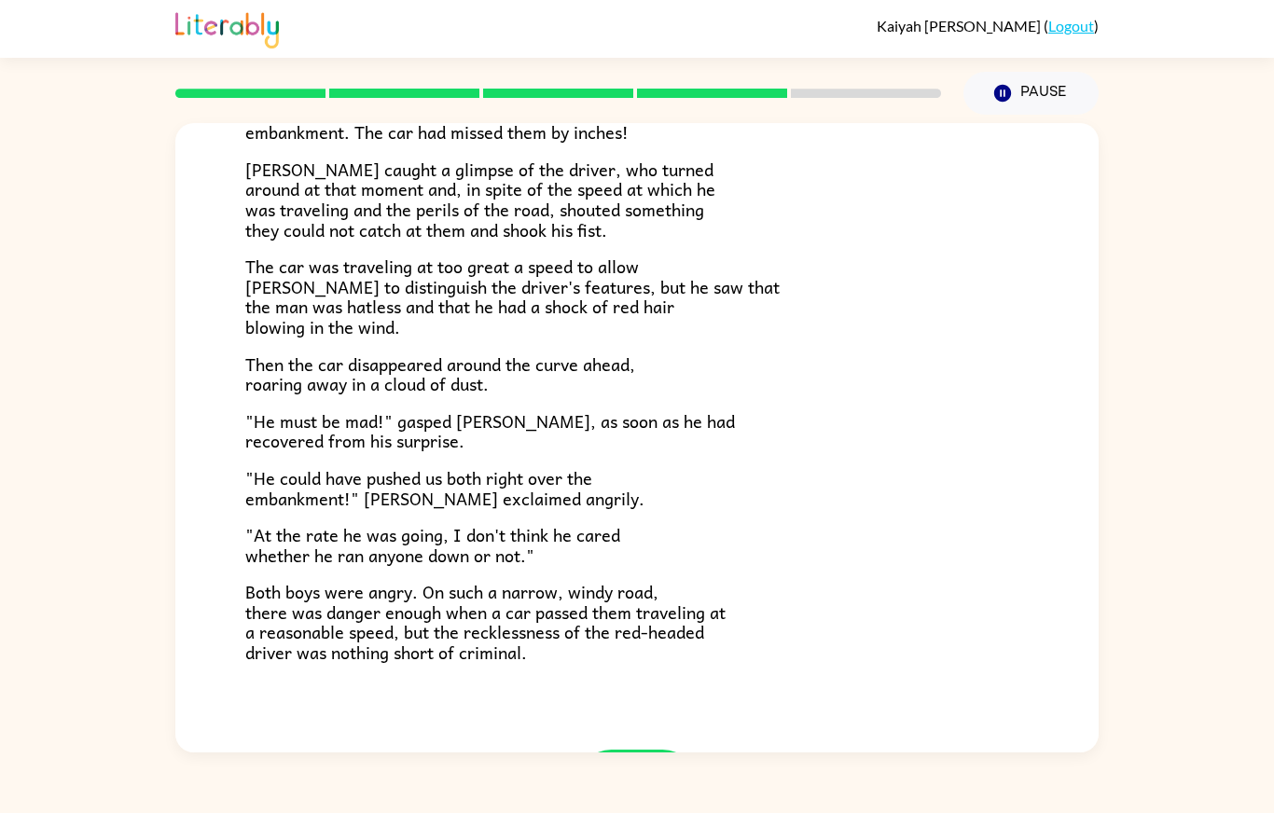
click at [649, 779] on div "[PERSON_NAME] ( Logout ) Pause Pause The Tower Treasure The car brakes squealed…" at bounding box center [637, 406] width 1274 height 813
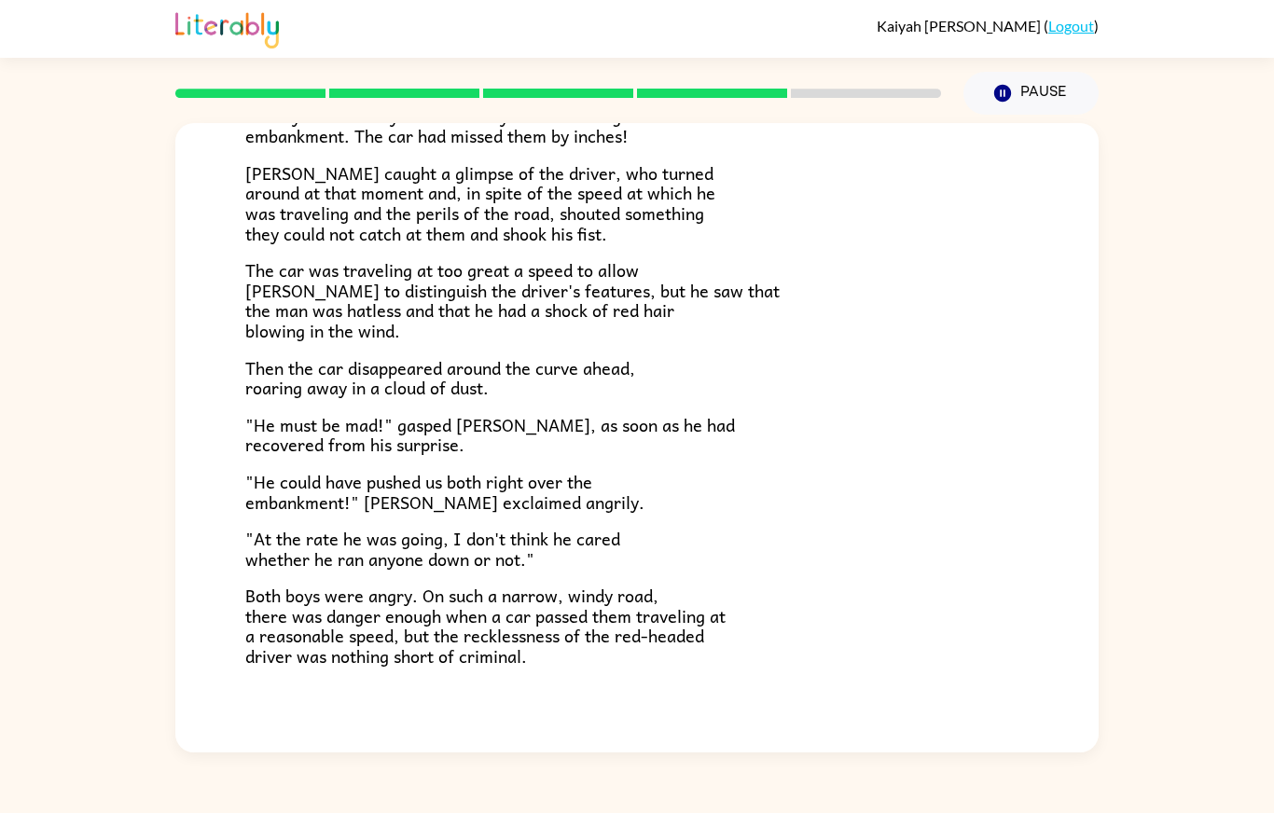
click at [594, 754] on button "button" at bounding box center [636, 788] width 119 height 68
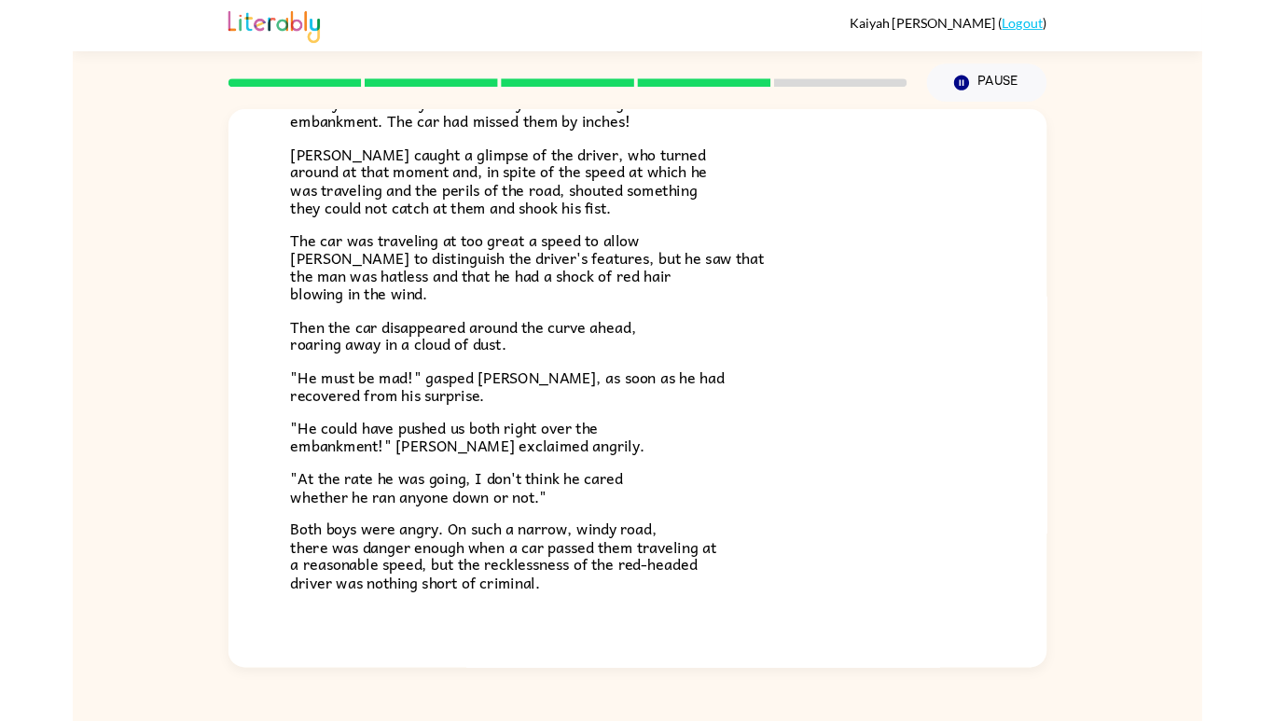
scroll to position [0, 0]
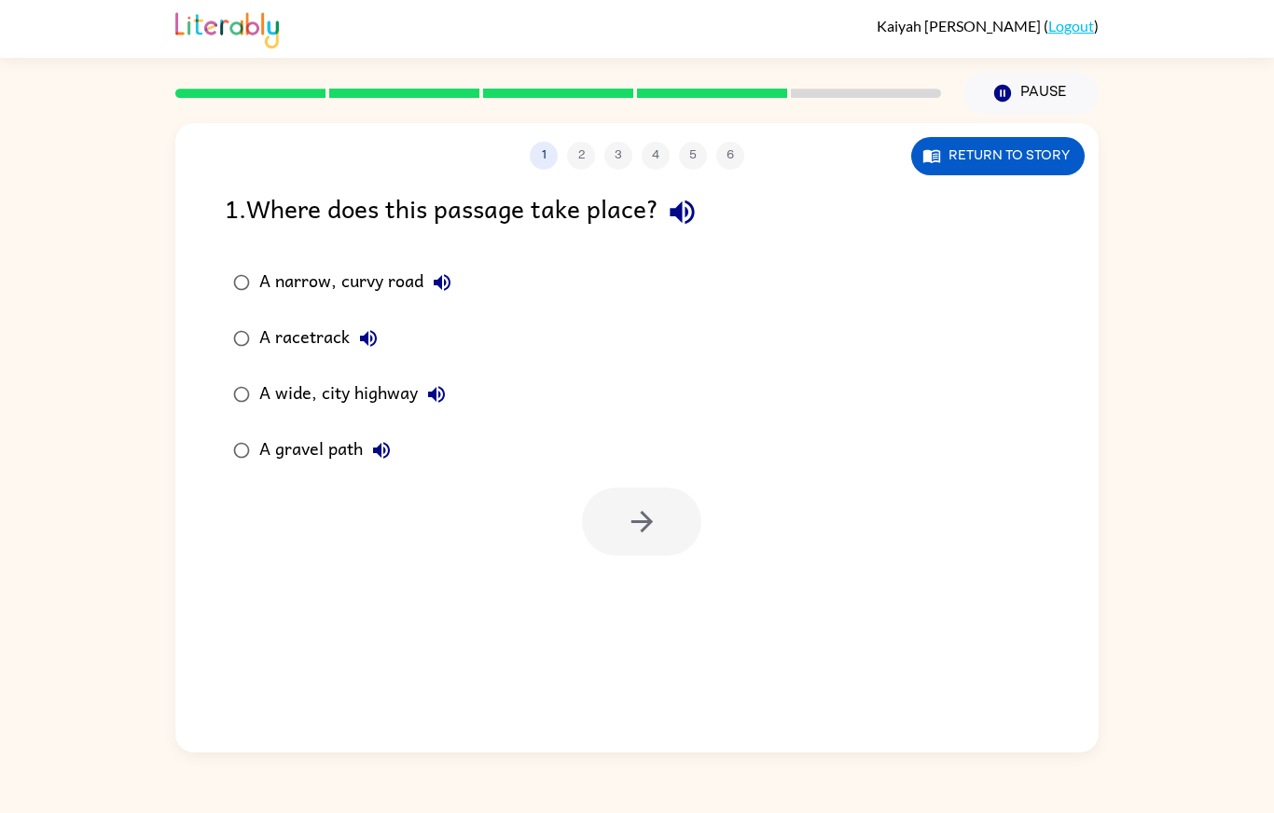
click at [1057, 137] on button "Return to story" at bounding box center [997, 156] width 173 height 38
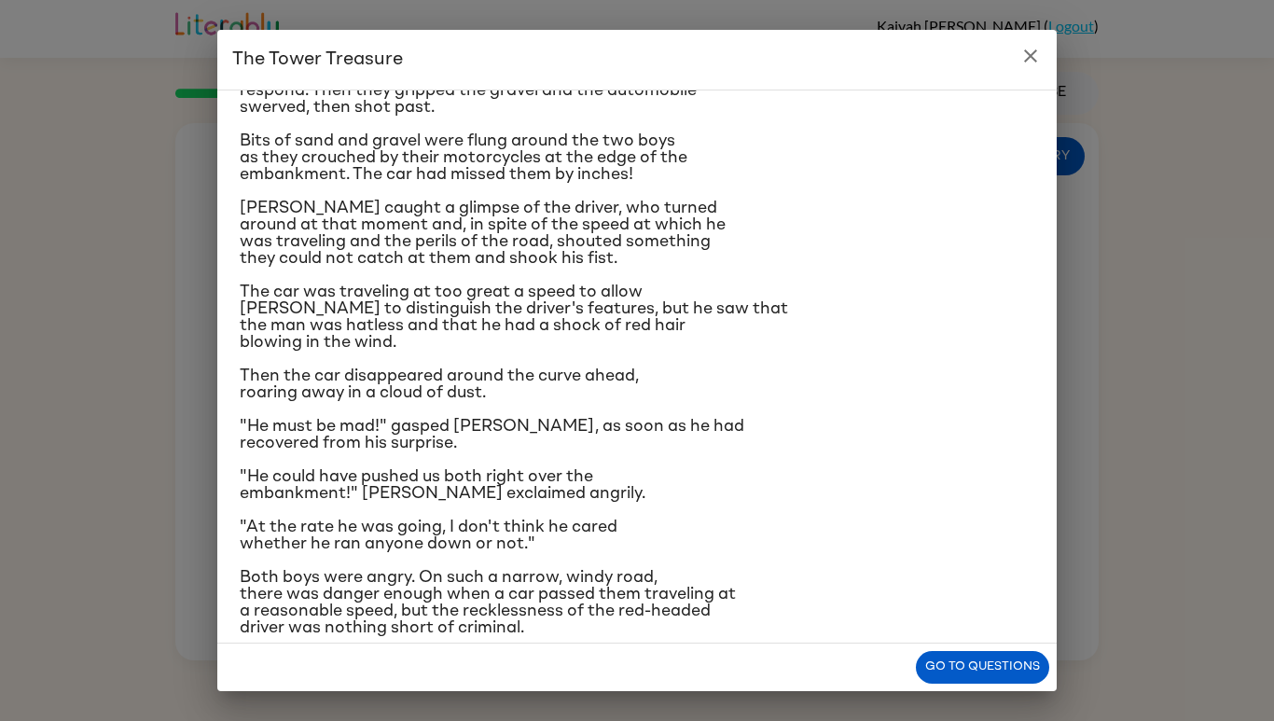
scroll to position [160, 0]
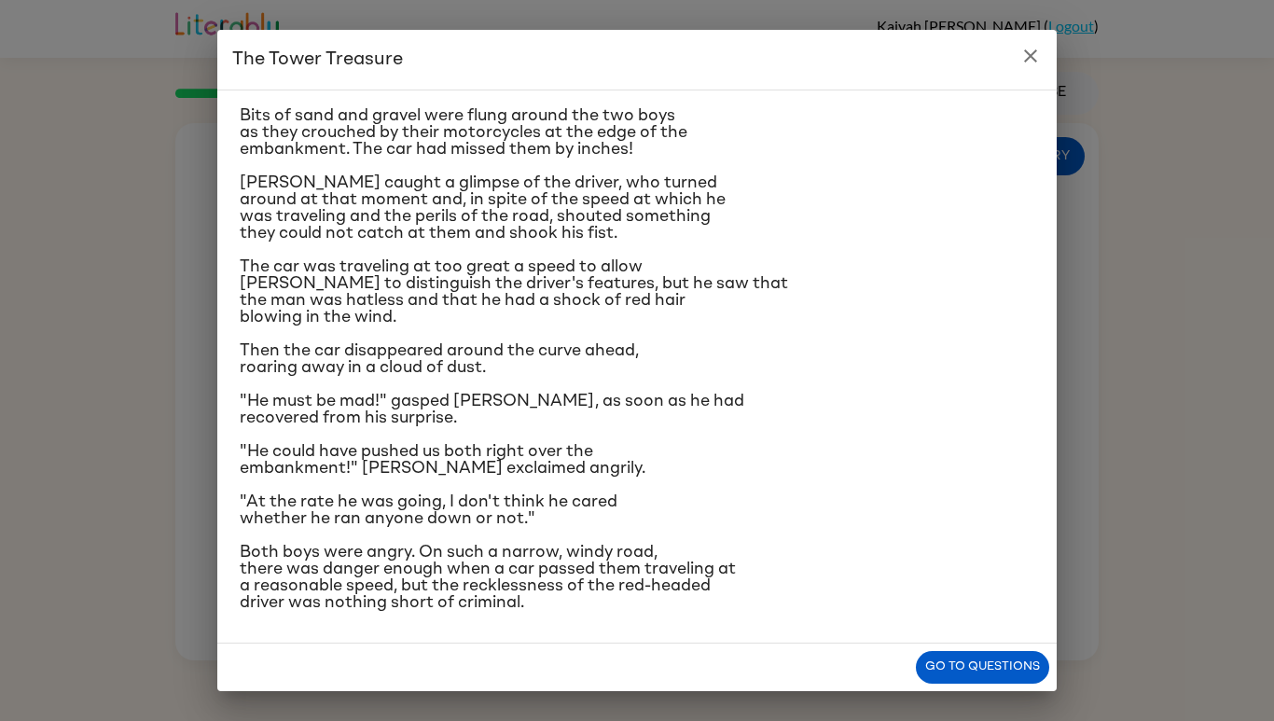
click at [1087, 402] on div "The Tower Treasure The car brakes squealed. The driver of the oncoming car swun…" at bounding box center [637, 360] width 1274 height 721
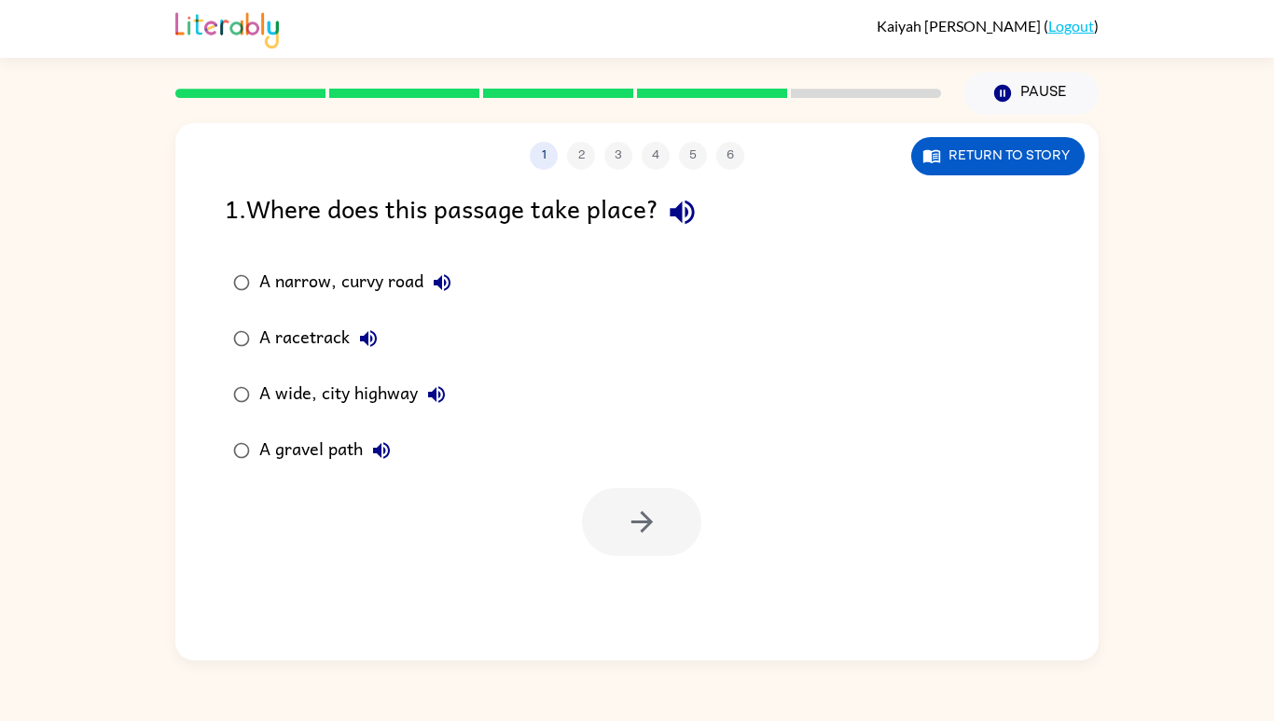
click at [375, 264] on div "A narrow, curvy road" at bounding box center [359, 282] width 201 height 37
click at [326, 320] on div "A racetrack" at bounding box center [323, 338] width 128 height 37
click at [395, 376] on div "A wide, city highway" at bounding box center [357, 394] width 196 height 37
click at [651, 506] on icon "button" at bounding box center [642, 522] width 33 height 33
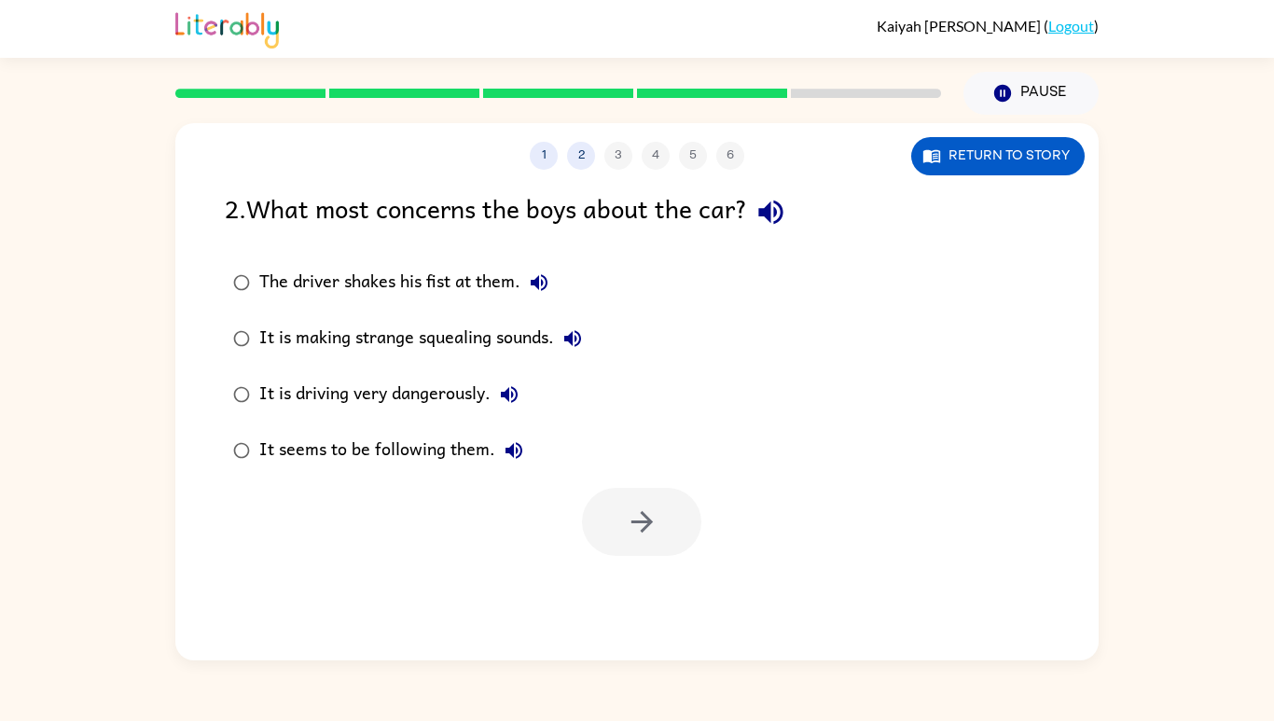
click at [463, 264] on div "The driver shakes his fist at them." at bounding box center [408, 282] width 298 height 37
click at [627, 488] on button "button" at bounding box center [641, 522] width 119 height 68
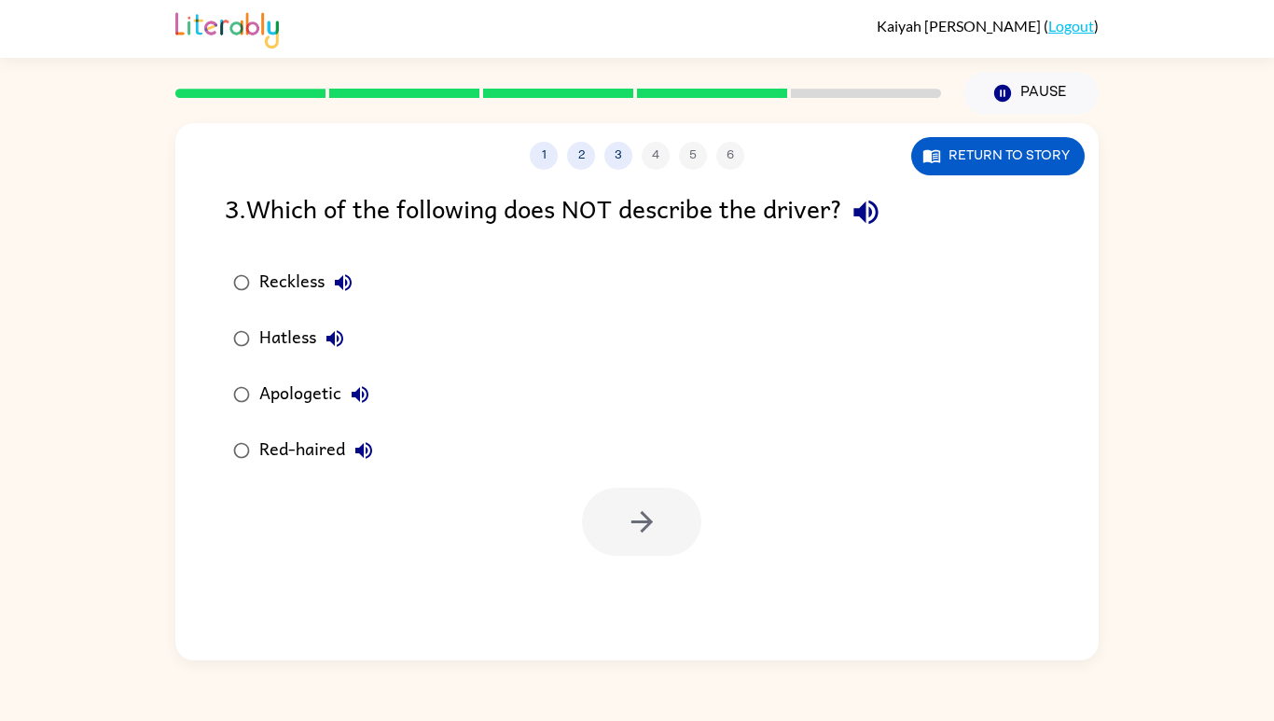
click at [342, 376] on button "Apologetic" at bounding box center [359, 394] width 37 height 37
click at [1001, 137] on button "Return to story" at bounding box center [997, 156] width 173 height 38
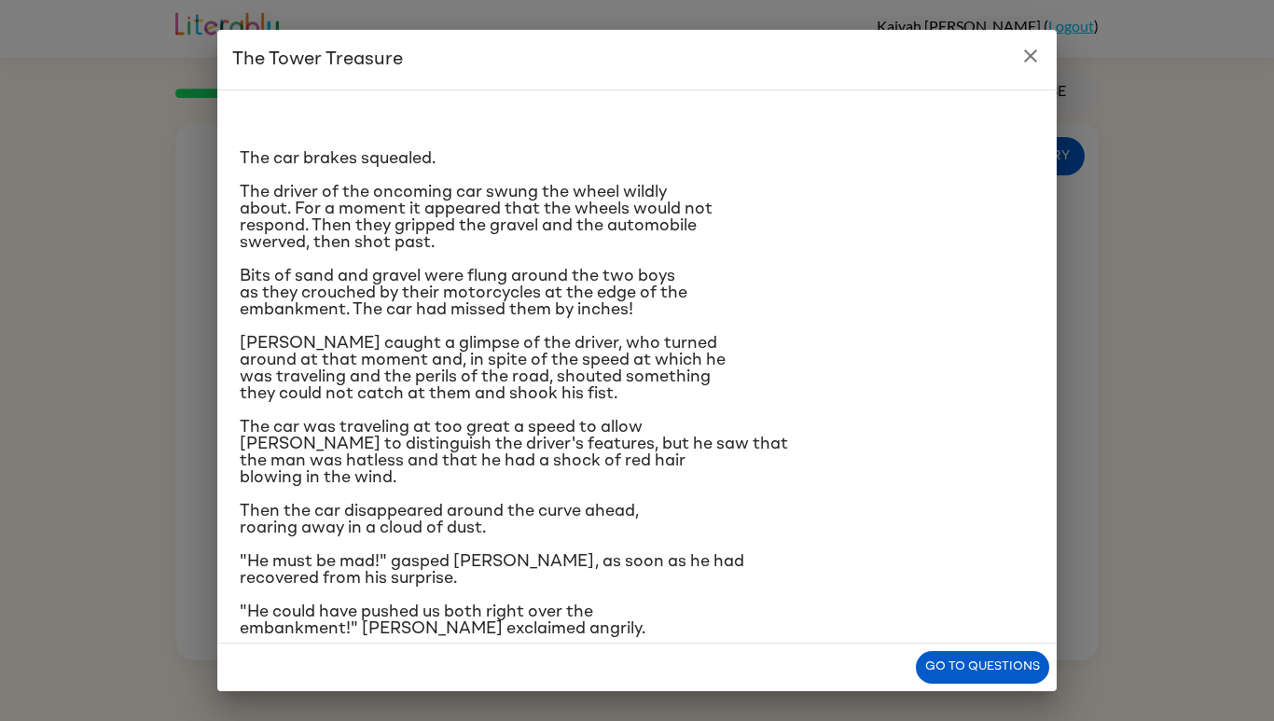
scroll to position [160, 0]
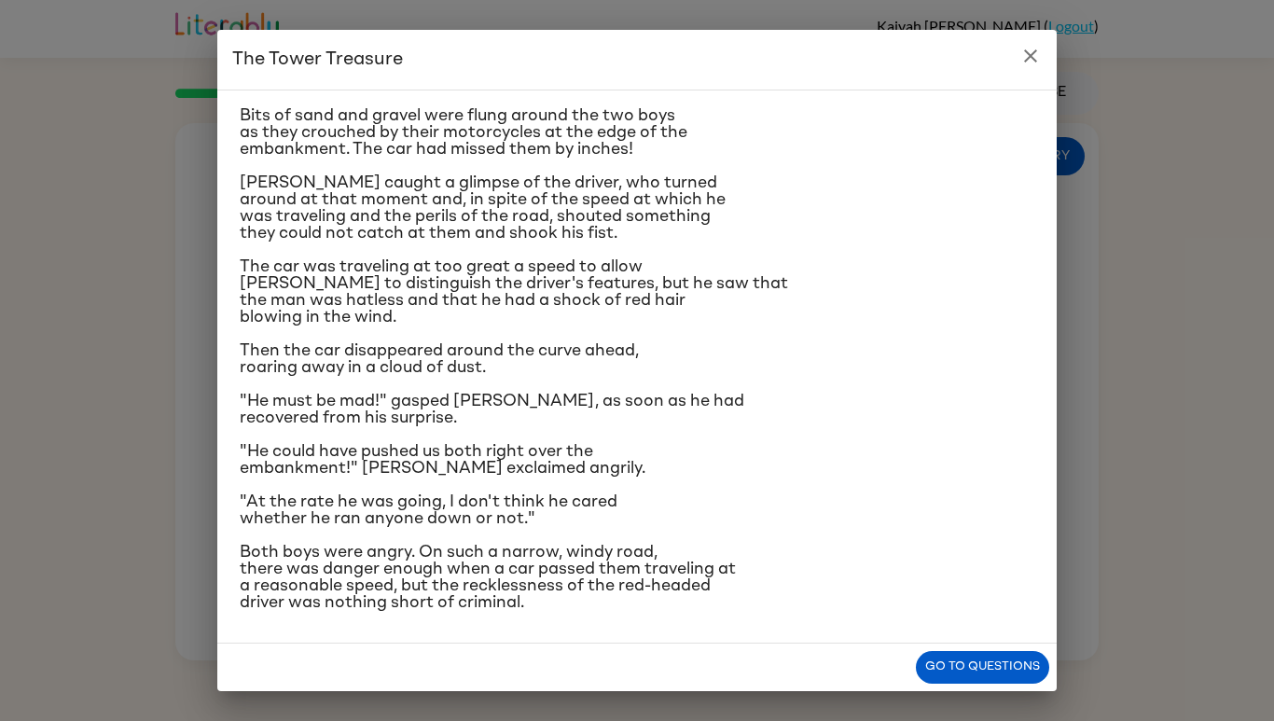
click at [155, 631] on div "The Tower Treasure The car brakes squealed. The driver of the oncoming car swun…" at bounding box center [637, 360] width 1274 height 721
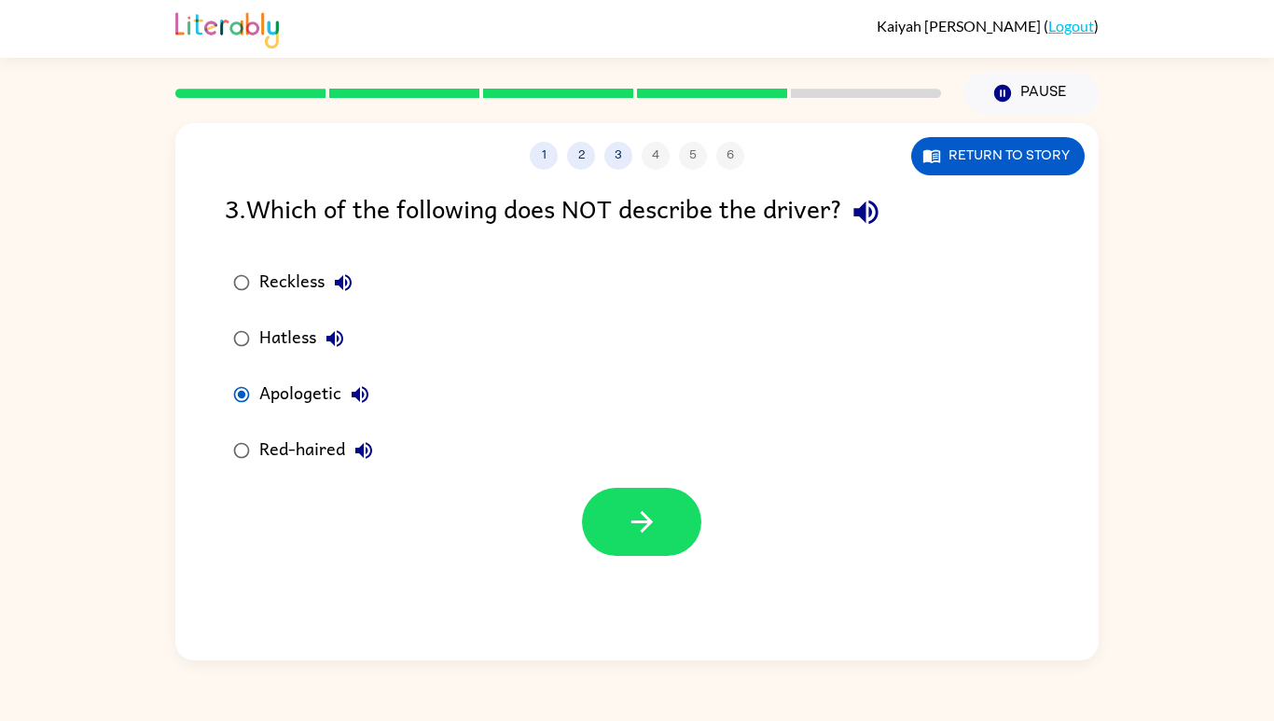
click at [605, 488] on button "button" at bounding box center [641, 522] width 119 height 68
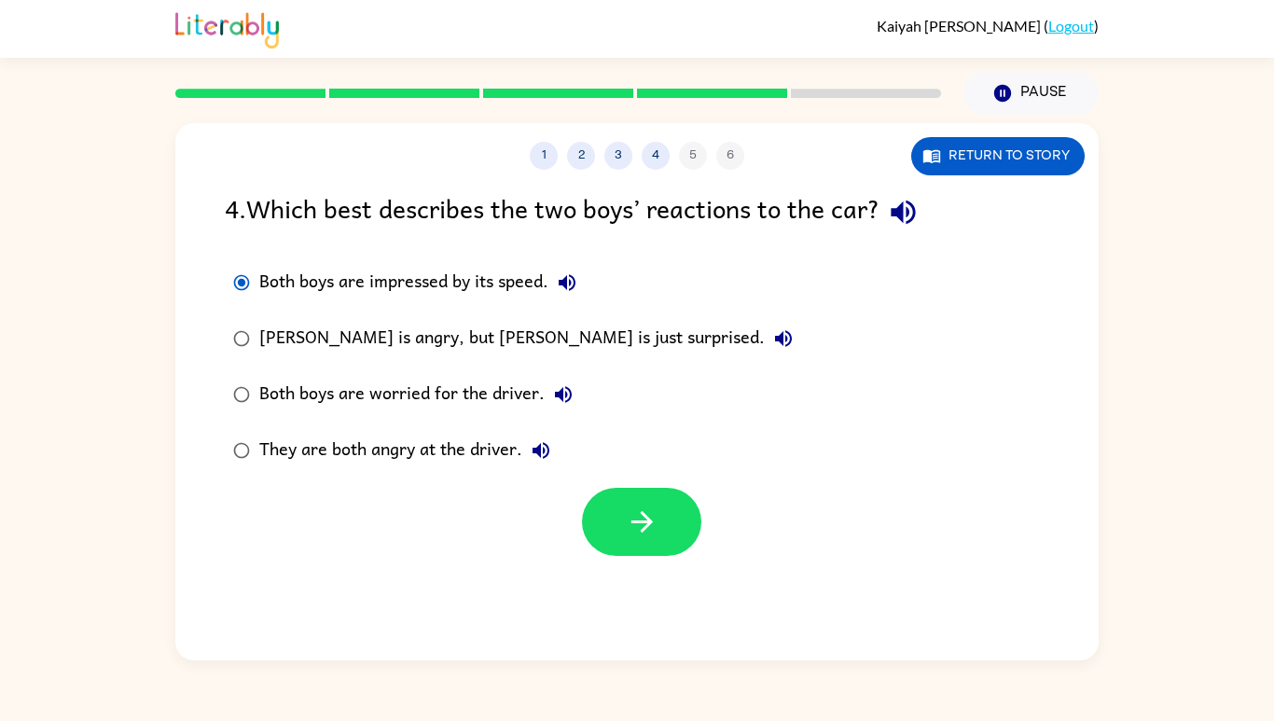
scroll to position [0, 0]
click at [627, 537] on icon "button" at bounding box center [642, 522] width 33 height 33
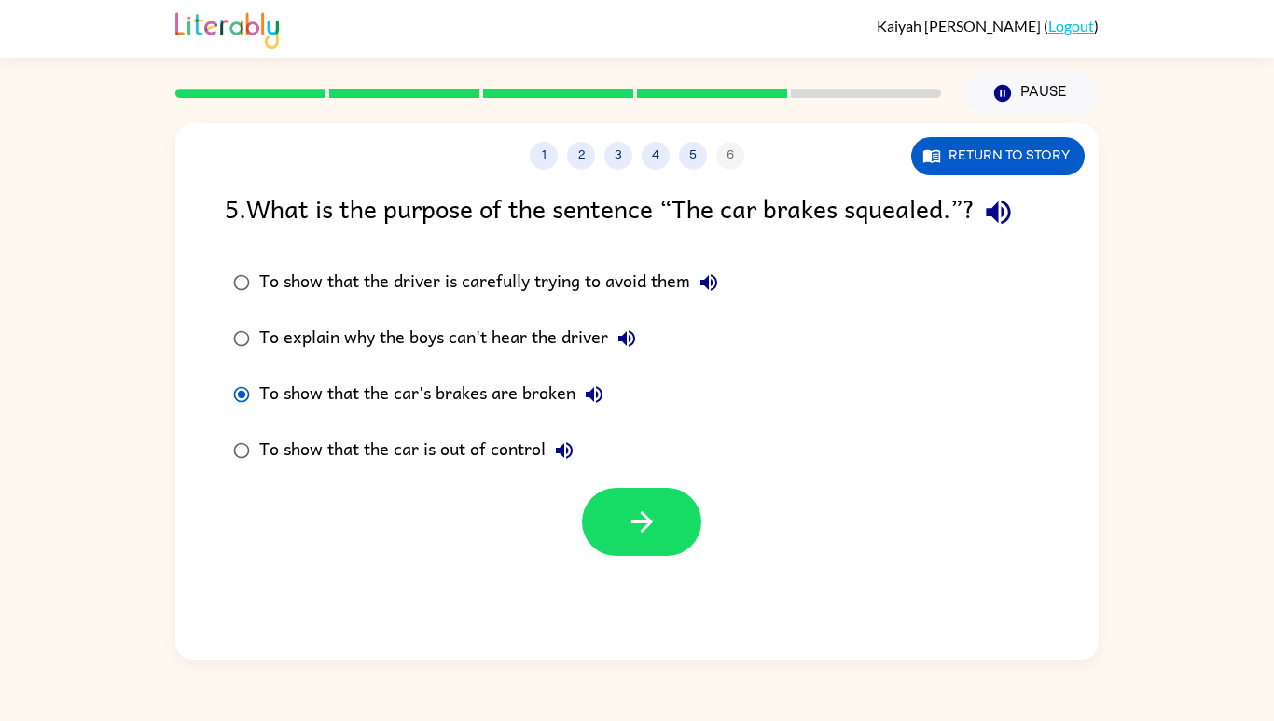
click at [626, 528] on icon "button" at bounding box center [642, 522] width 33 height 33
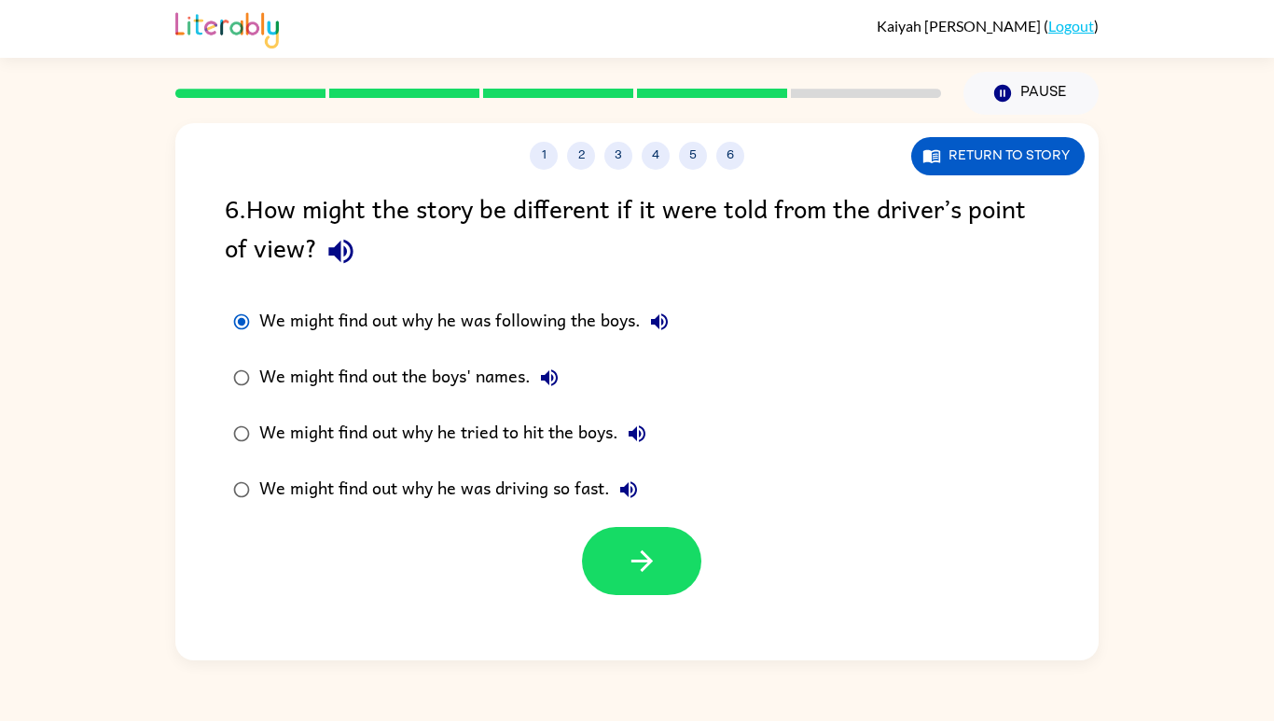
click at [612, 568] on button "button" at bounding box center [641, 561] width 119 height 68
